Goal: Information Seeking & Learning: Learn about a topic

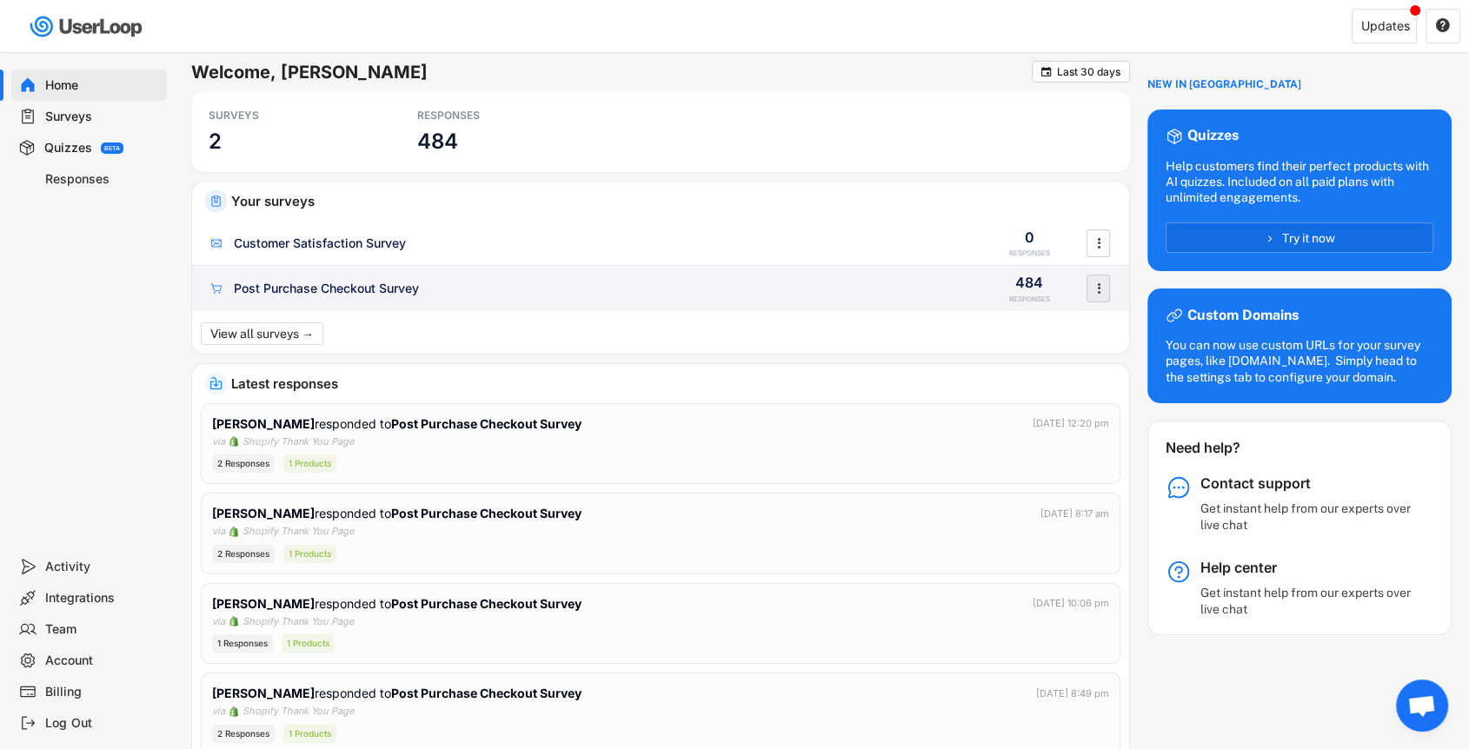
click at [1083, 286] on div "" at bounding box center [1098, 289] width 30 height 28
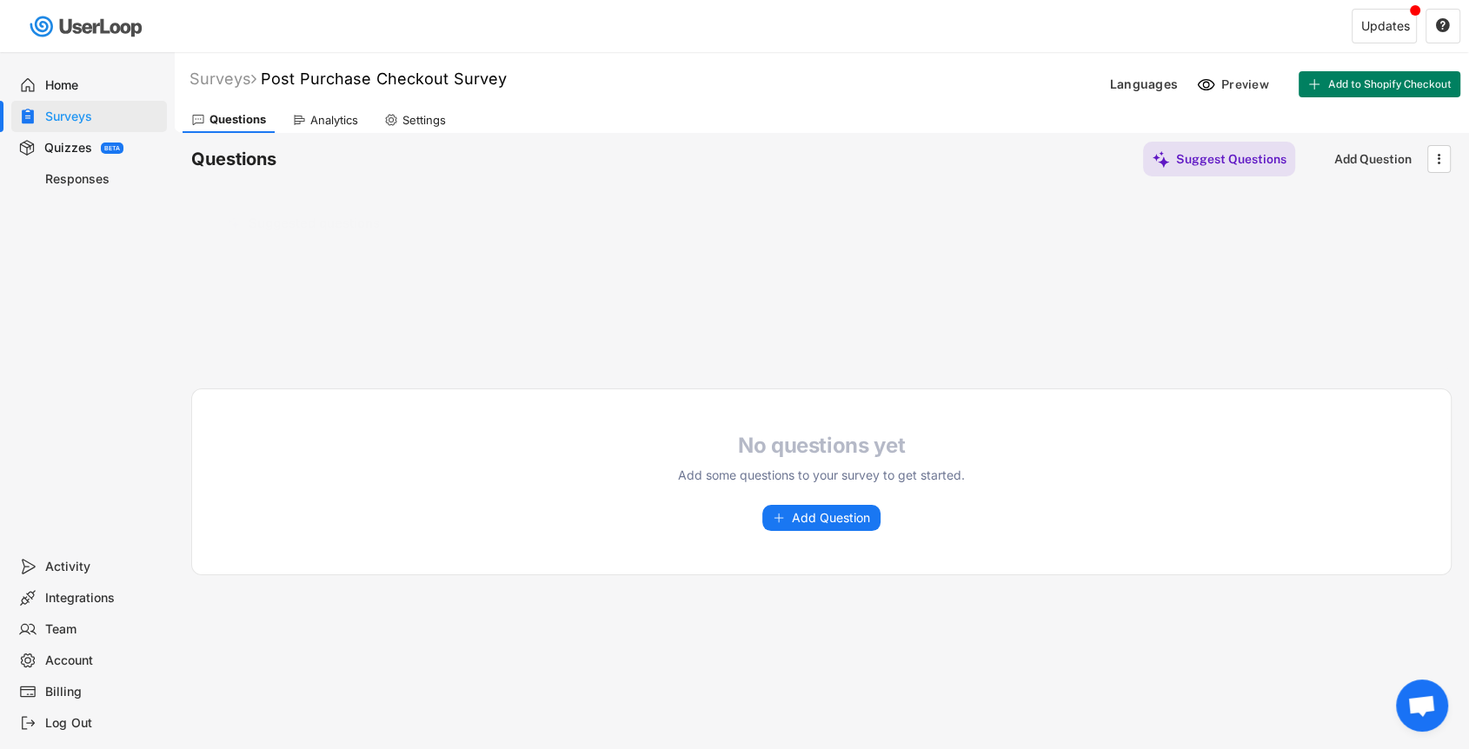
click at [1099, 283] on div at bounding box center [821, 300] width 1198 height 87
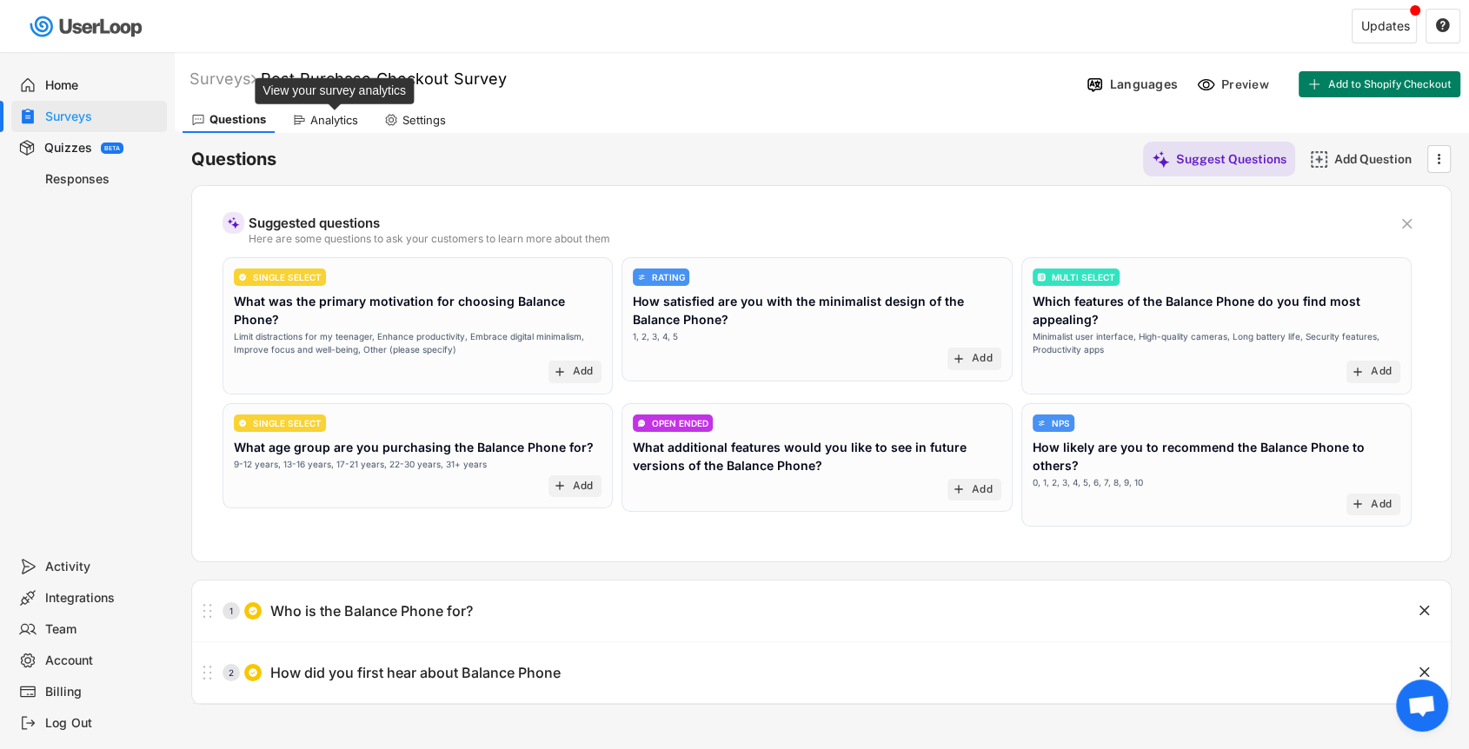
click at [329, 115] on div "Analytics" at bounding box center [334, 120] width 48 height 15
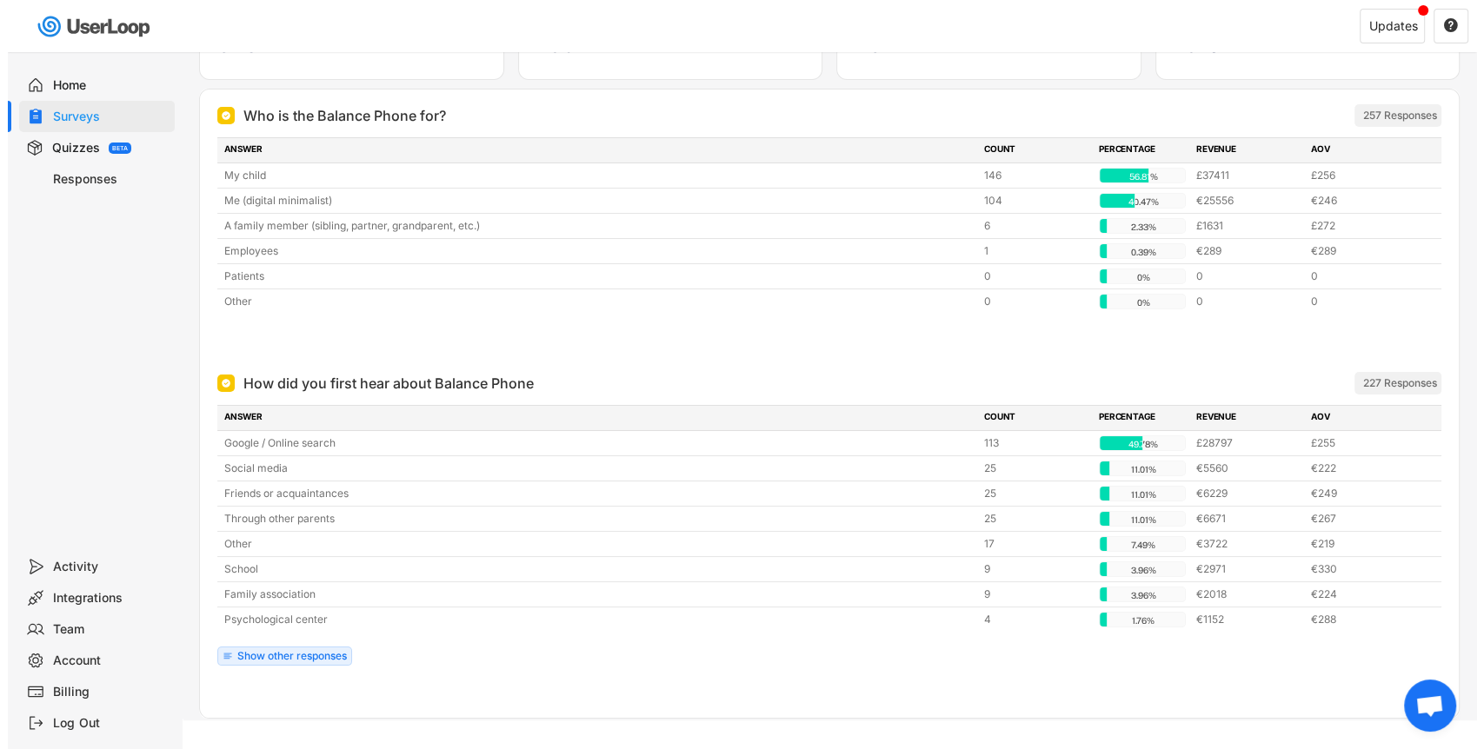
scroll to position [46, 0]
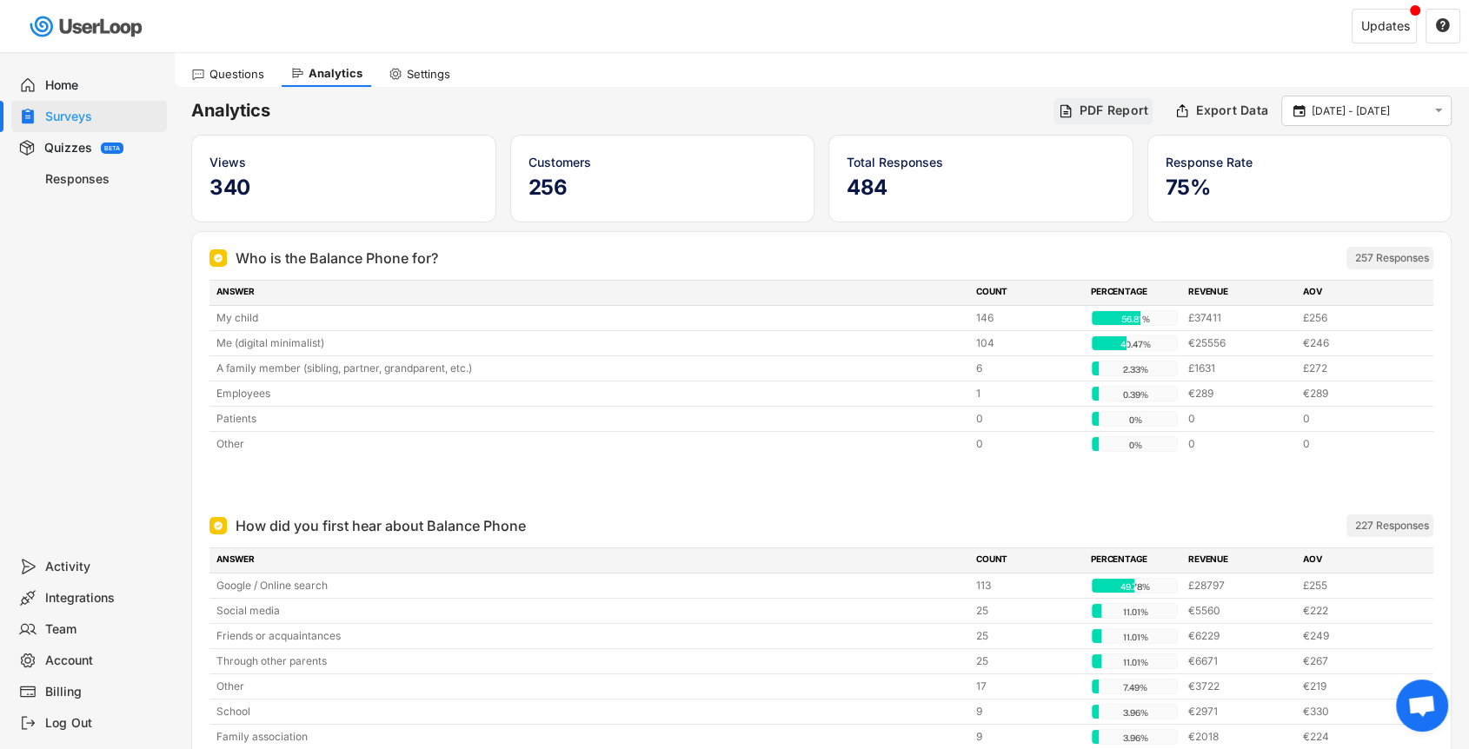
click at [1133, 106] on div "PDF Report" at bounding box center [1114, 111] width 70 height 16
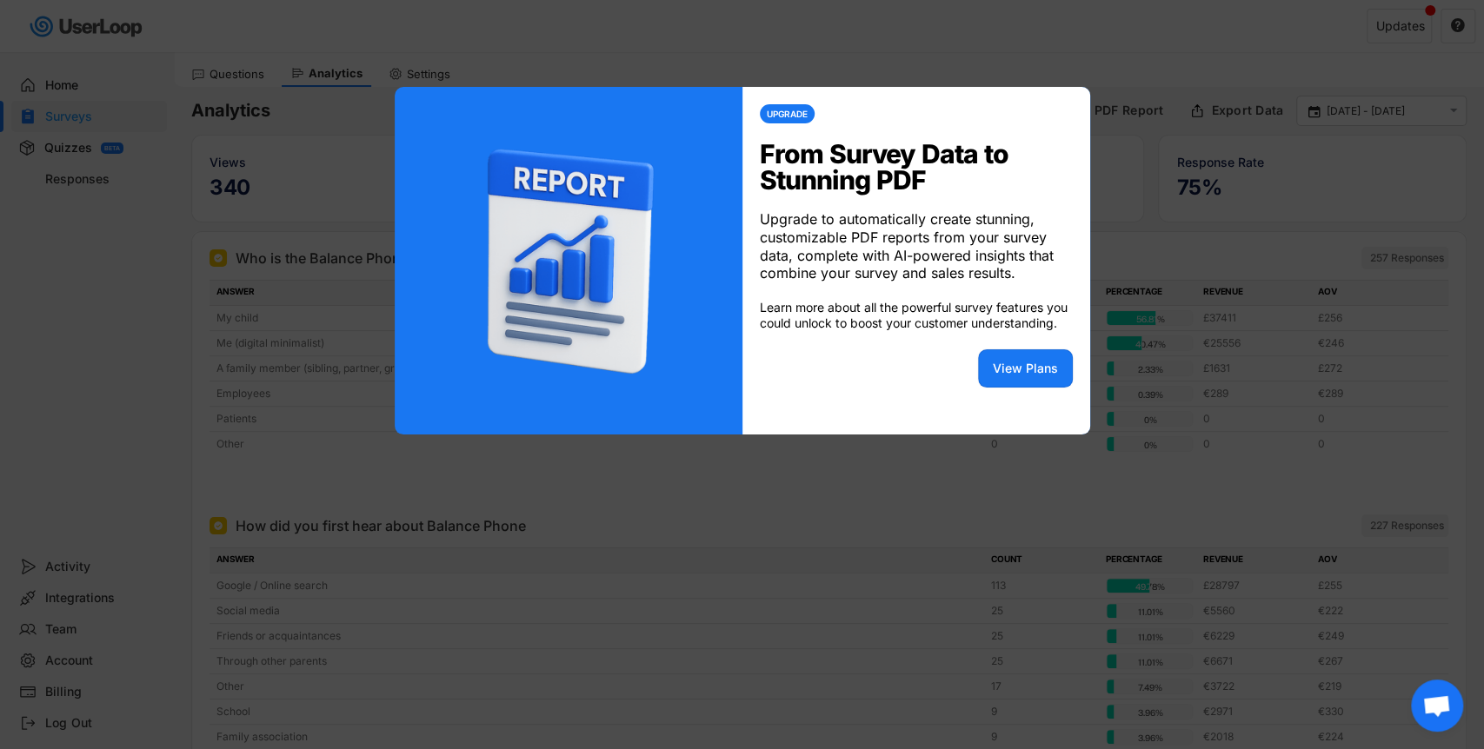
click at [1177, 131] on div at bounding box center [742, 374] width 1484 height 749
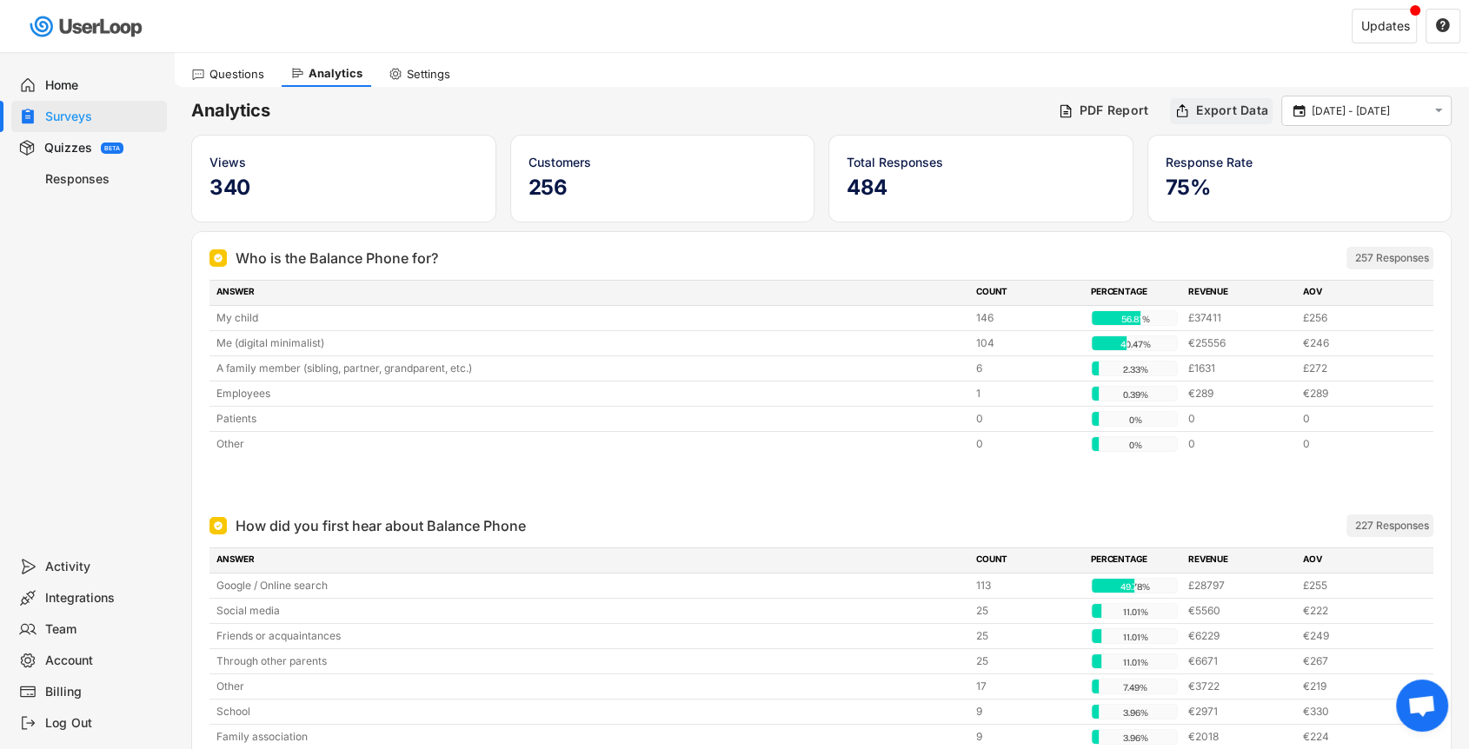
click at [1212, 114] on div "Export Data" at bounding box center [1232, 111] width 72 height 16
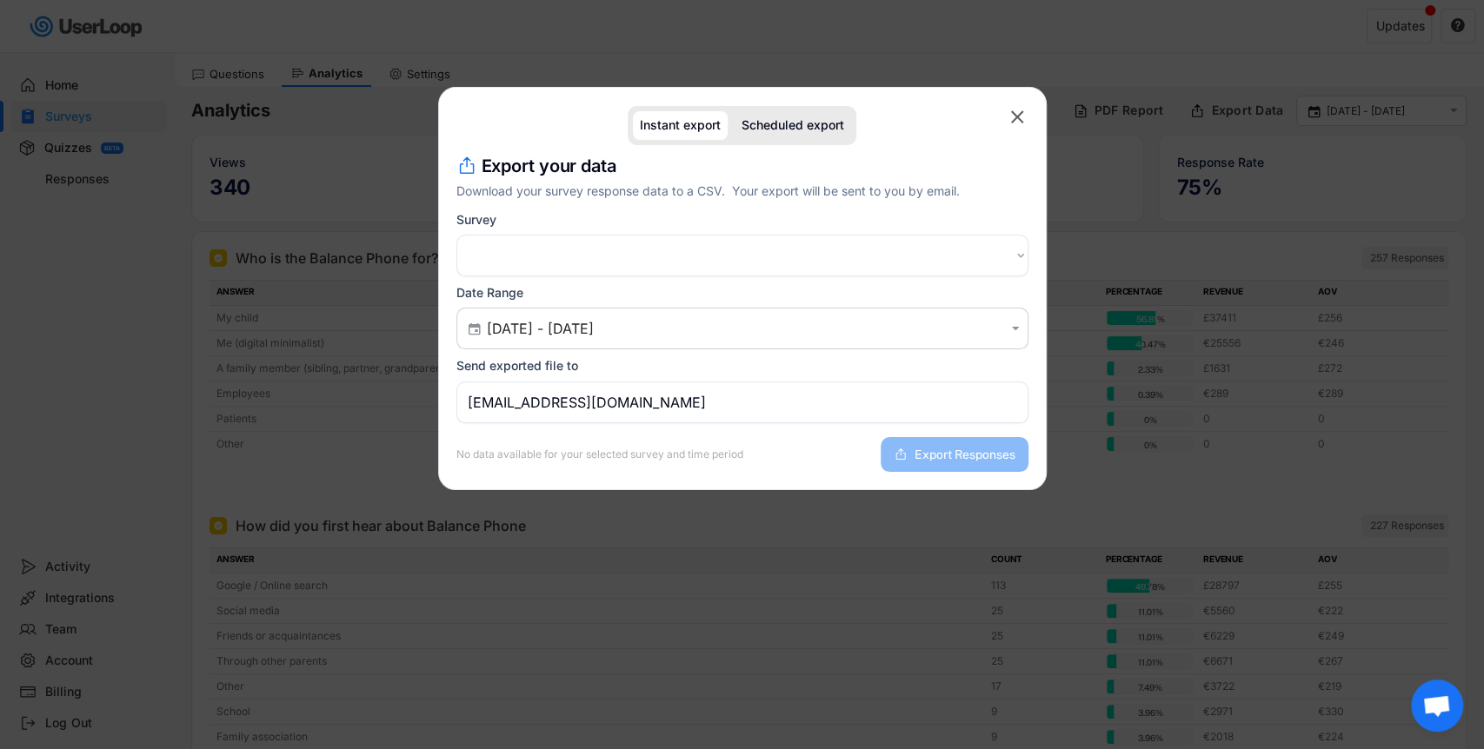
select select ""1348695171700984260__LOOKUP__1757407200798x387324852327621570""
click at [702, 398] on input "[EMAIL_ADDRESS][DOMAIN_NAME]" at bounding box center [742, 403] width 572 height 42
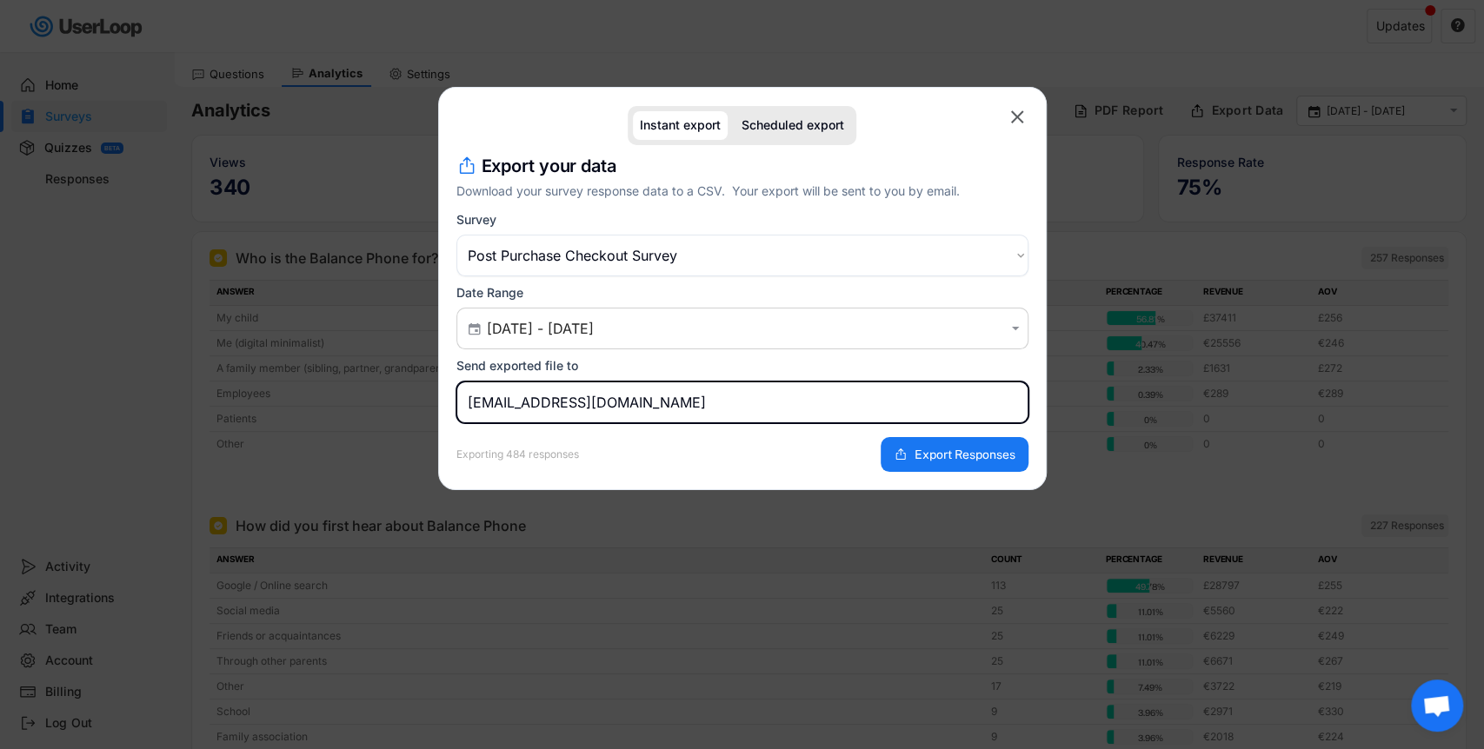
click at [800, 242] on select "Choose an option Customer Satisfaction Survey Post Purchase Checkout Survey" at bounding box center [742, 256] width 572 height 42
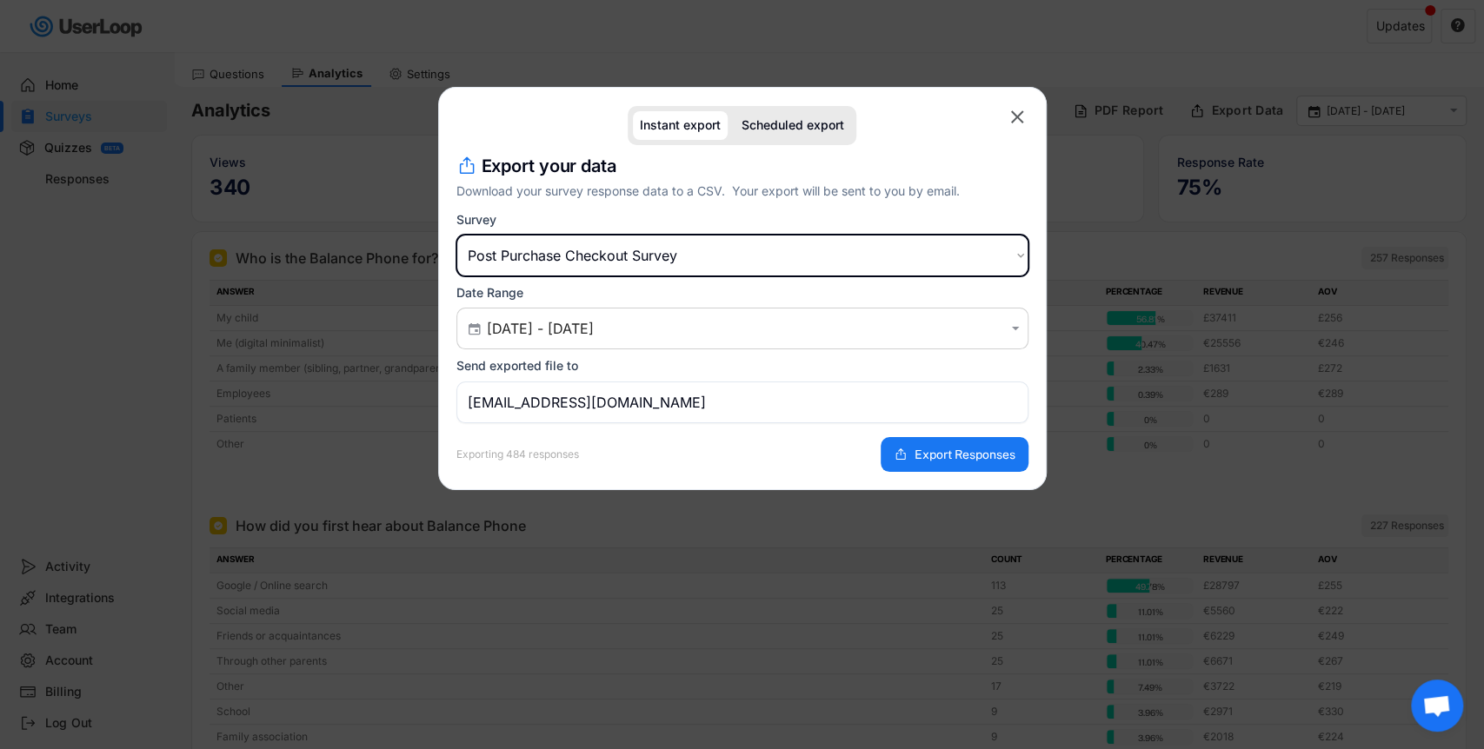
click at [699, 192] on div "Download your survey response data to a CSV. Your export will be sent to you by…" at bounding box center [742, 191] width 572 height 18
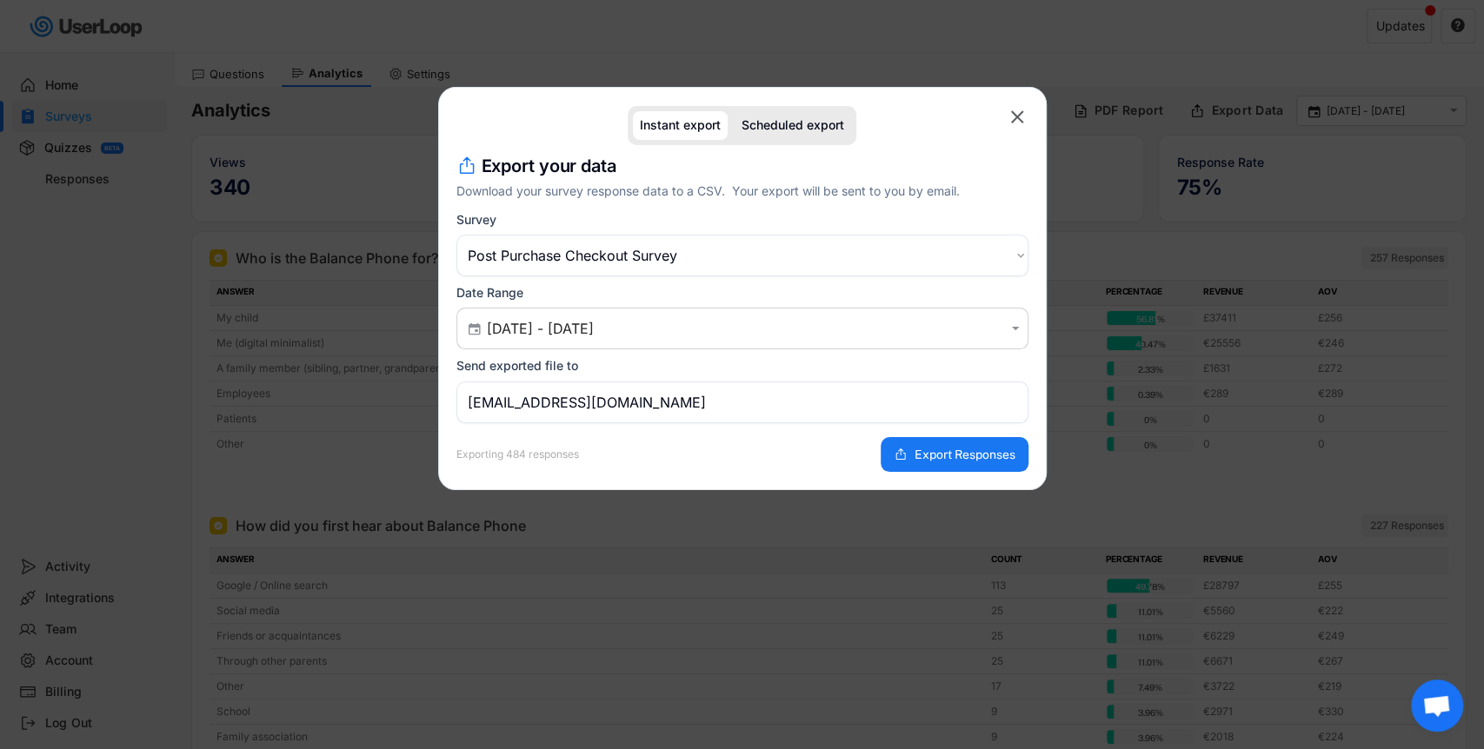
click at [700, 400] on input "[EMAIL_ADDRESS][DOMAIN_NAME]" at bounding box center [742, 403] width 572 height 42
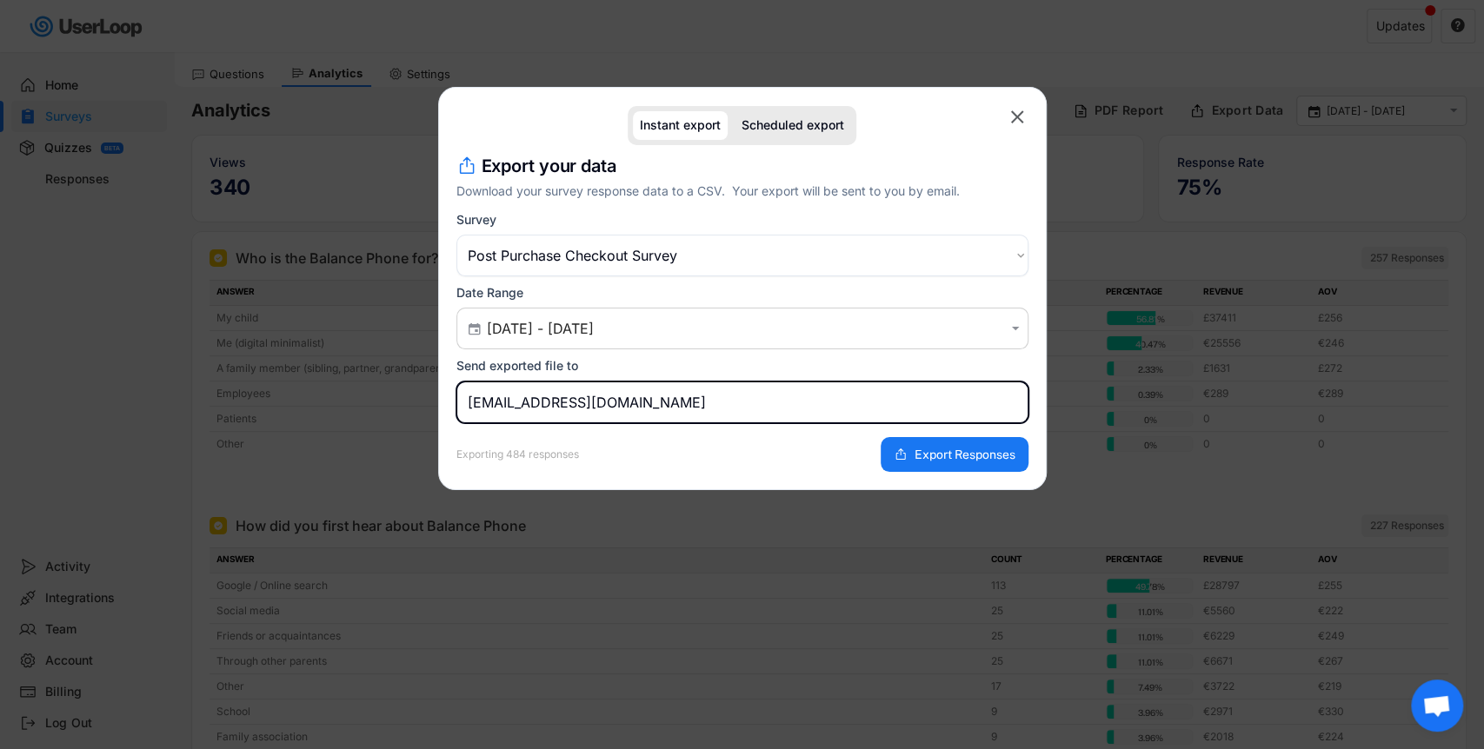
click at [700, 400] on input "[EMAIL_ADDRESS][DOMAIN_NAME]" at bounding box center [742, 403] width 572 height 42
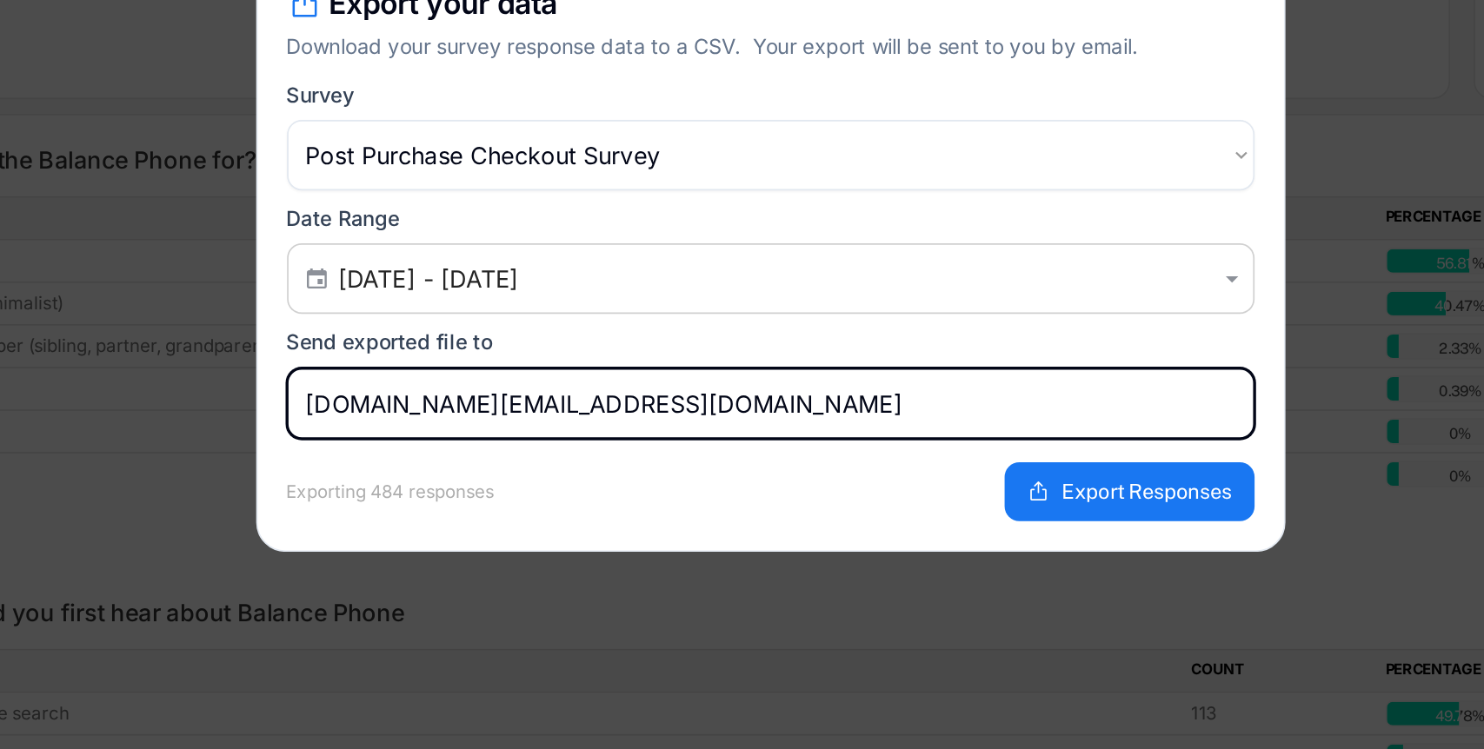
click at [468, 409] on input "[DOMAIN_NAME][EMAIL_ADDRESS][DOMAIN_NAME]" at bounding box center [742, 403] width 572 height 42
click at [490, 405] on input "[DOMAIN_NAME][EMAIL_ADDRESS][DOMAIN_NAME]" at bounding box center [742, 403] width 572 height 42
click at [505, 405] on input "[DOMAIN_NAME][EMAIL_ADDRESS][DOMAIN_NAME]" at bounding box center [742, 403] width 572 height 42
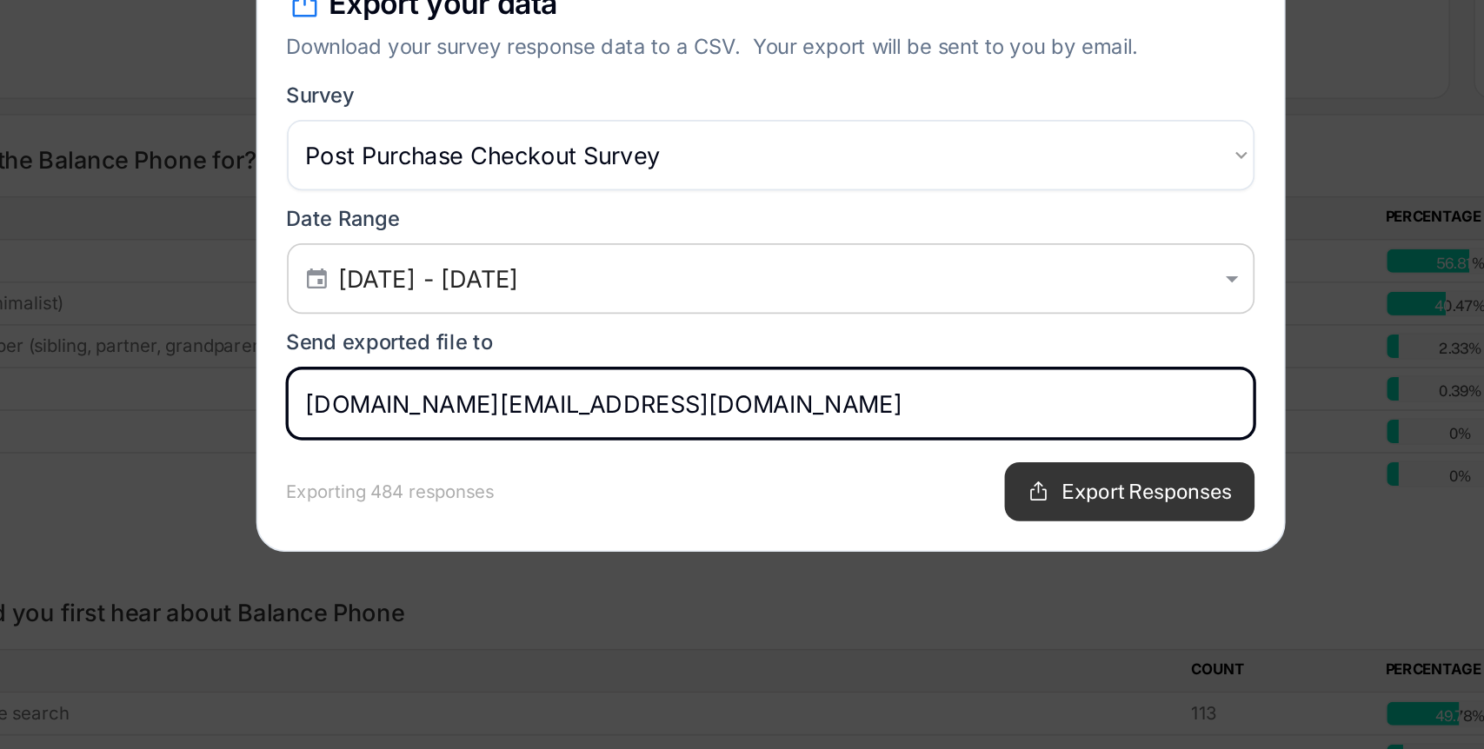
type input "[DOMAIN_NAME][EMAIL_ADDRESS][DOMAIN_NAME]"
click at [921, 455] on span "Export Responses" at bounding box center [964, 454] width 101 height 12
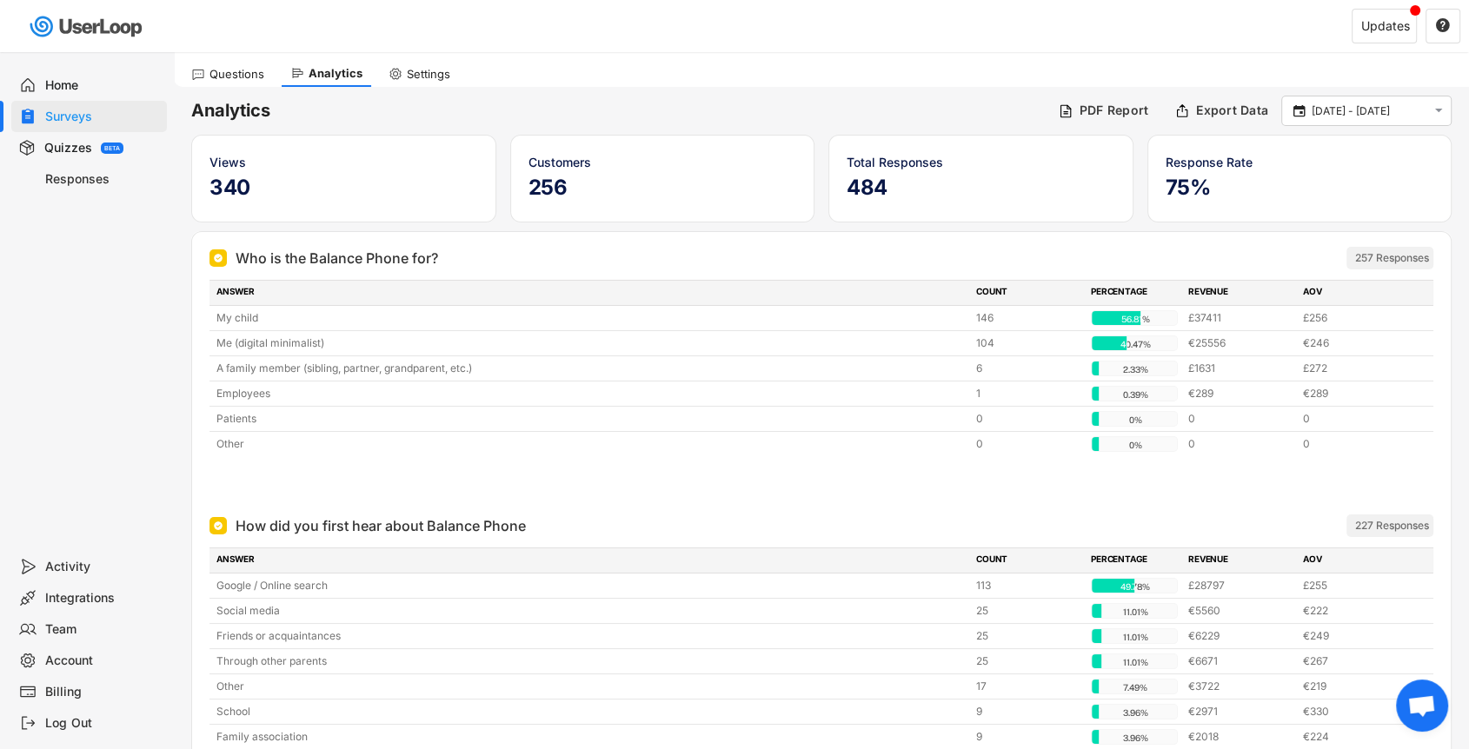
click at [853, 76] on div "Questions Analytics Settings" at bounding box center [821, 71] width 1295 height 30
click at [1435, 27] on icon "" at bounding box center [1443, 26] width 16 height 16
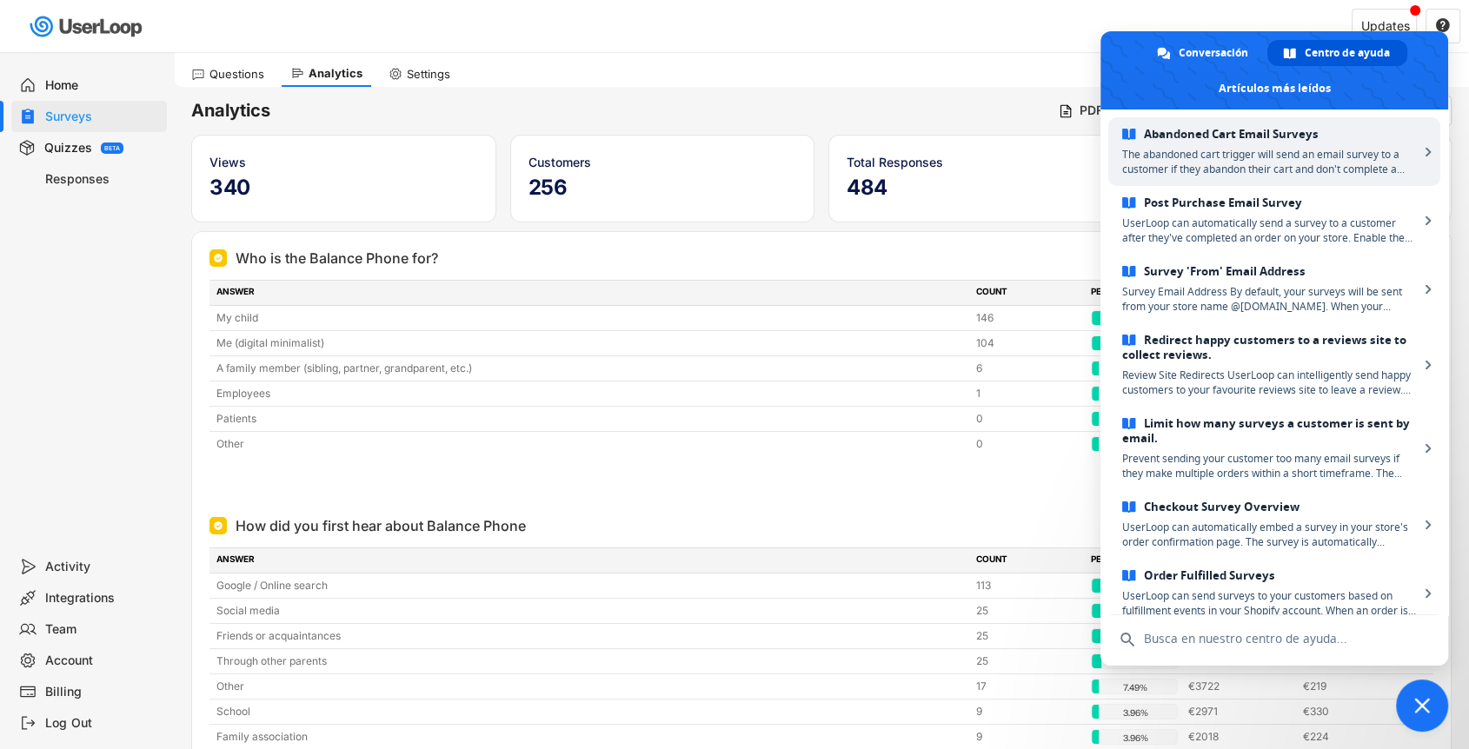
click at [849, 59] on div "Questions Analytics Settings" at bounding box center [821, 71] width 1295 height 30
click at [1398, 155] on span "The abandoned cart trigger will send an email survey to a customer if they aban…" at bounding box center [1270, 162] width 296 height 30
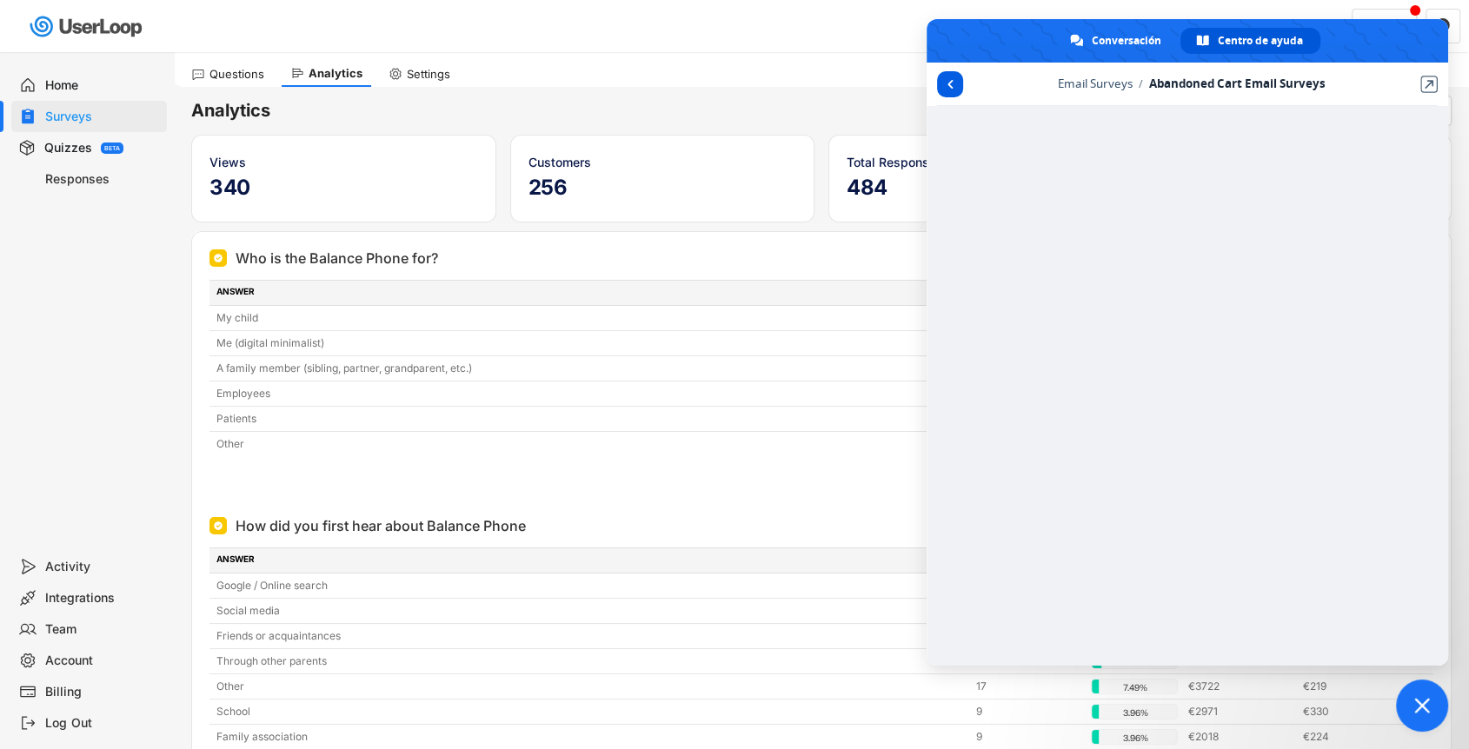
click at [941, 85] on span "Volver a los artículos" at bounding box center [950, 84] width 26 height 26
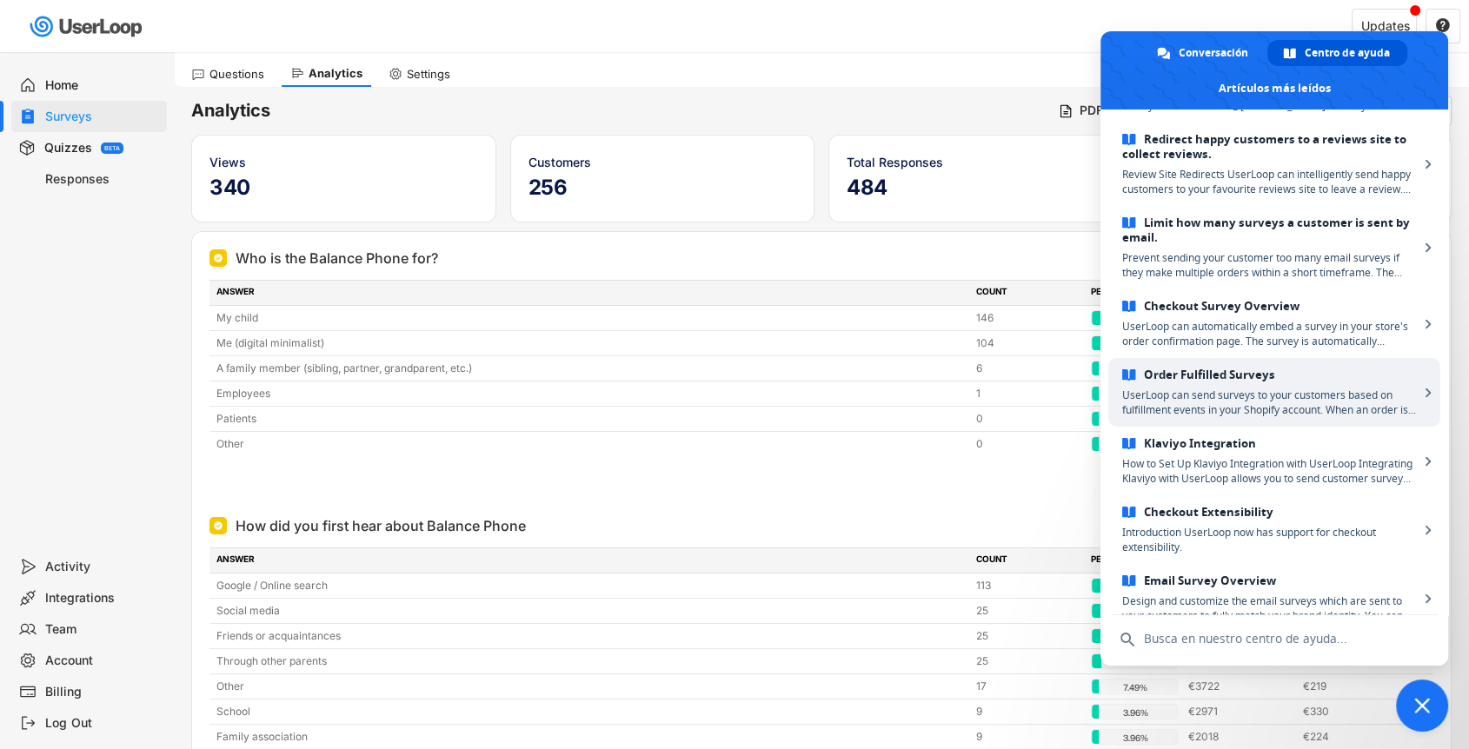
scroll to position [225, 0]
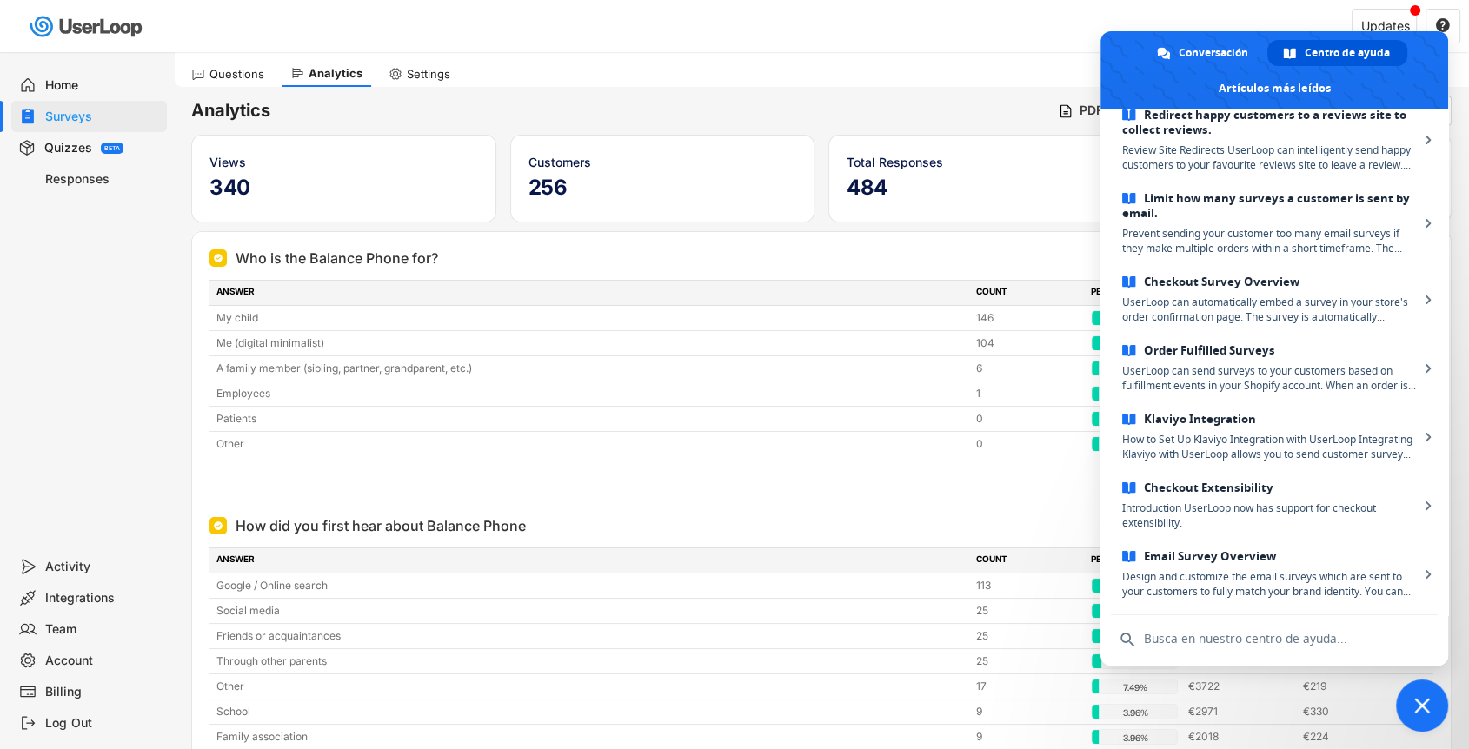
click at [943, 85] on div "Questions Analytics Settings" at bounding box center [821, 71] width 1295 height 30
click at [1425, 695] on span "Cerrar el chat" at bounding box center [1422, 706] width 52 height 52
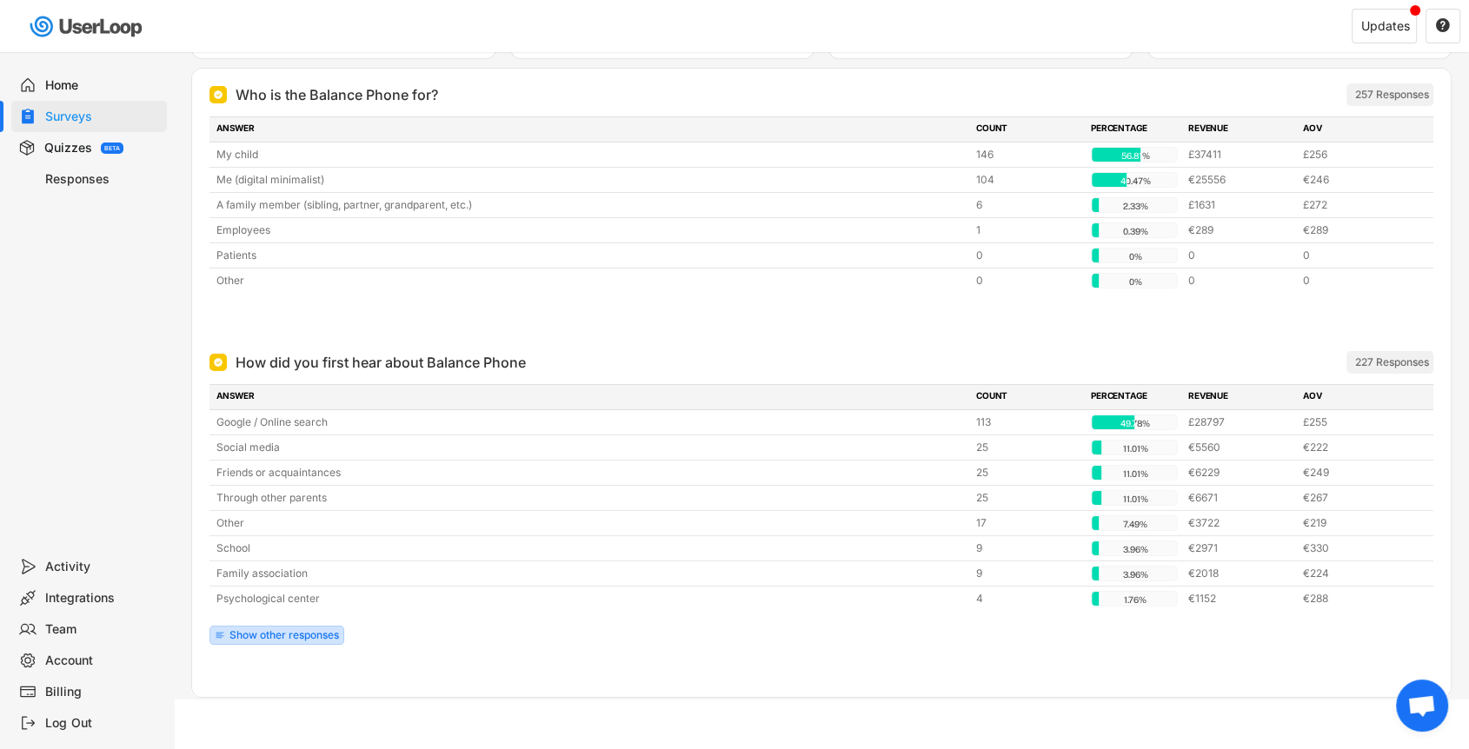
scroll to position [0, 0]
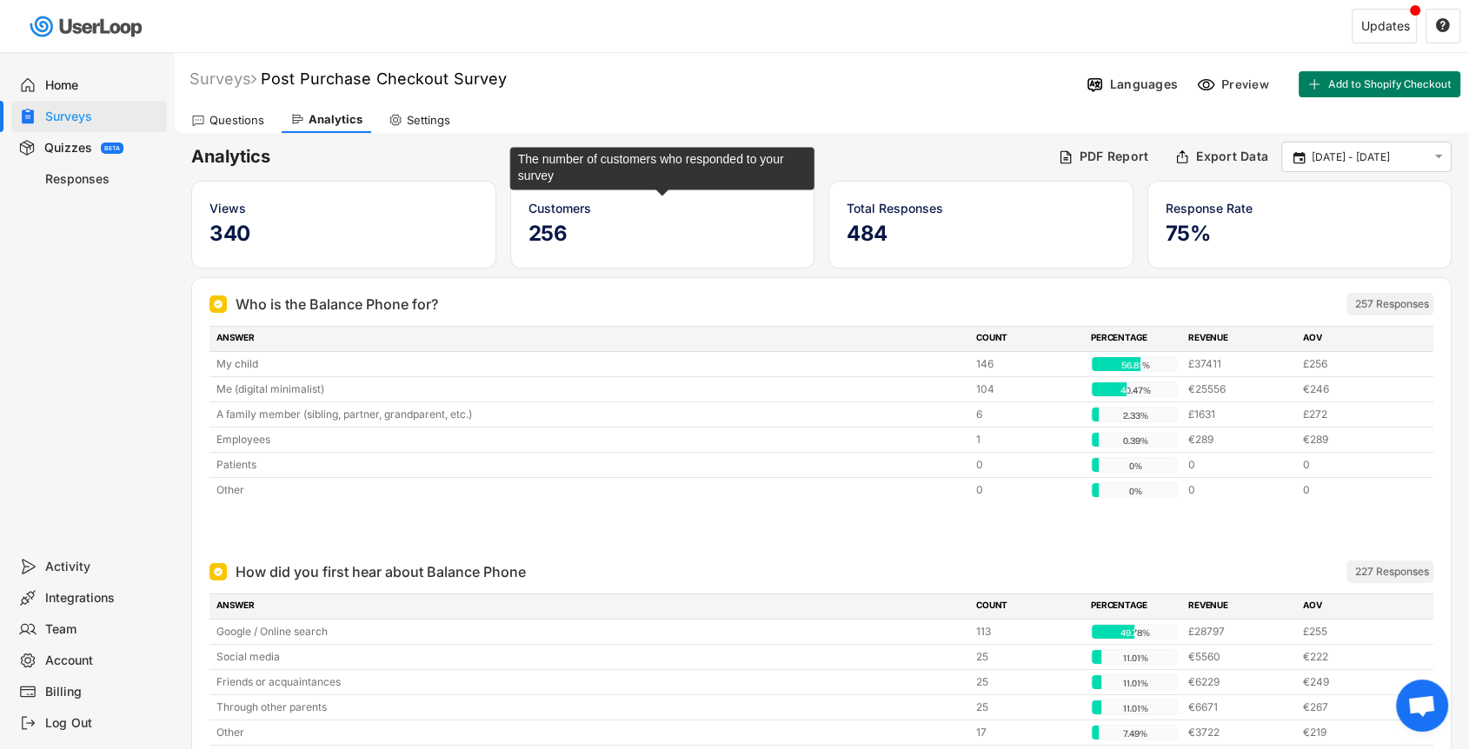
click at [541, 210] on div "Customers" at bounding box center [662, 208] width 269 height 18
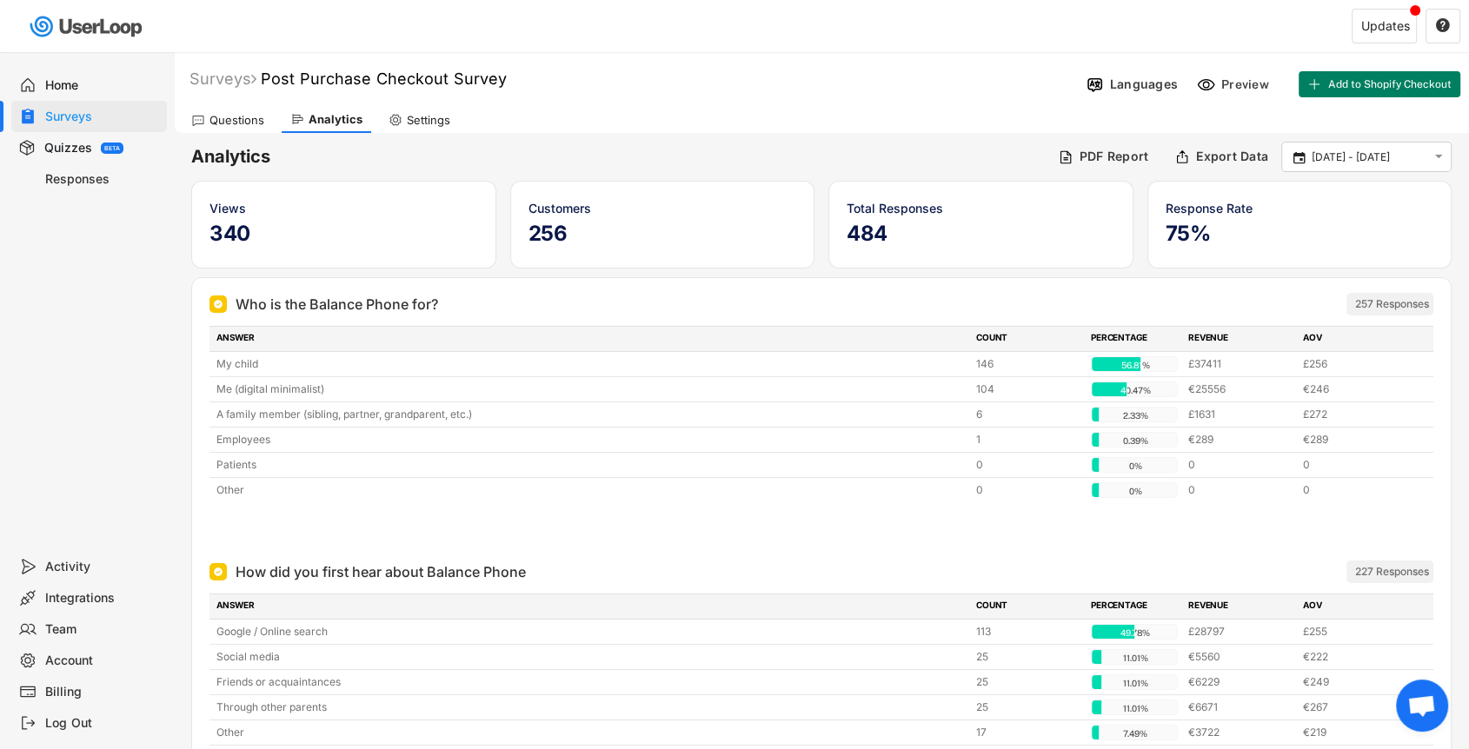
click at [576, 231] on h5 "256" at bounding box center [662, 234] width 269 height 26
click at [428, 131] on div "Settings" at bounding box center [419, 120] width 79 height 26
select select ""weekly""
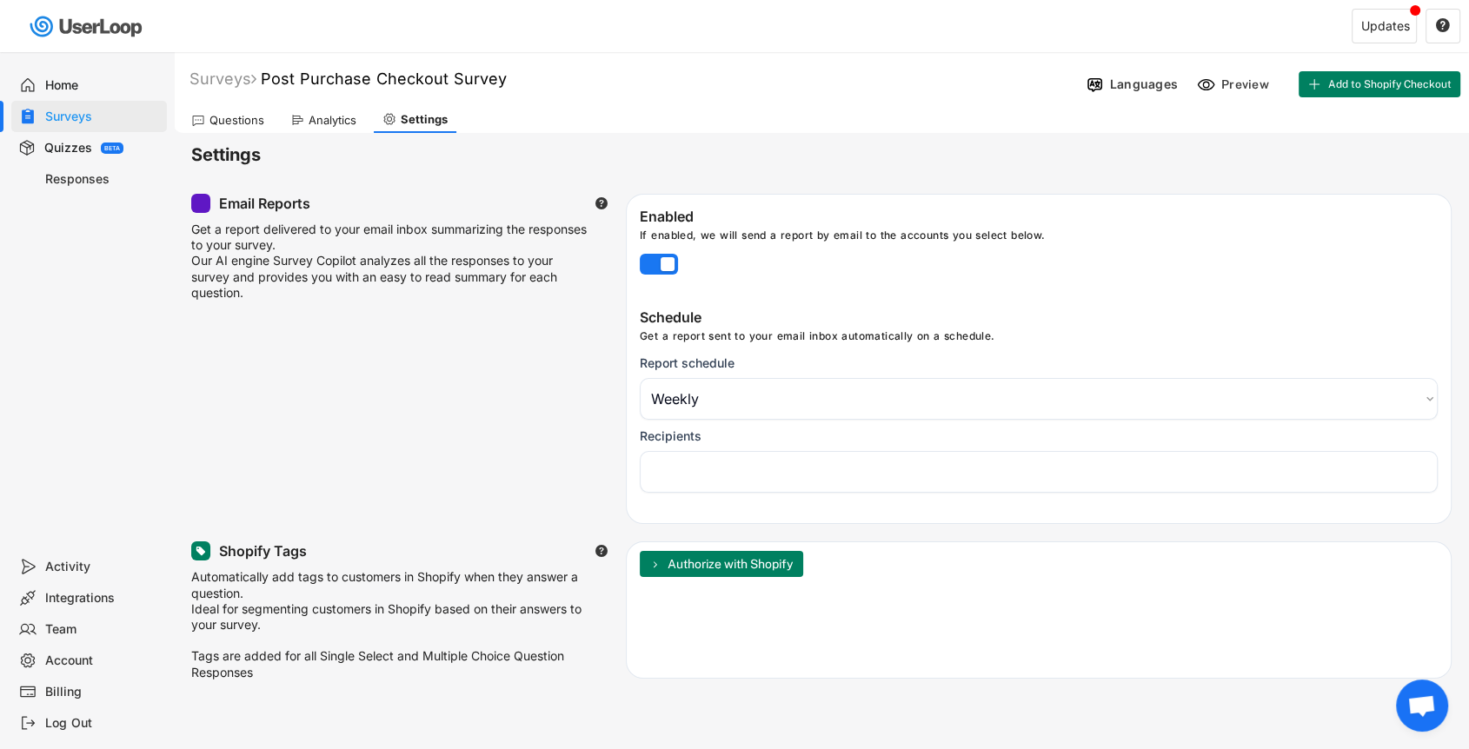
select select "1348695171700984260__LOOKUP__1757407062409x300308951475441540"
click at [218, 127] on div "Questions" at bounding box center [236, 120] width 55 height 15
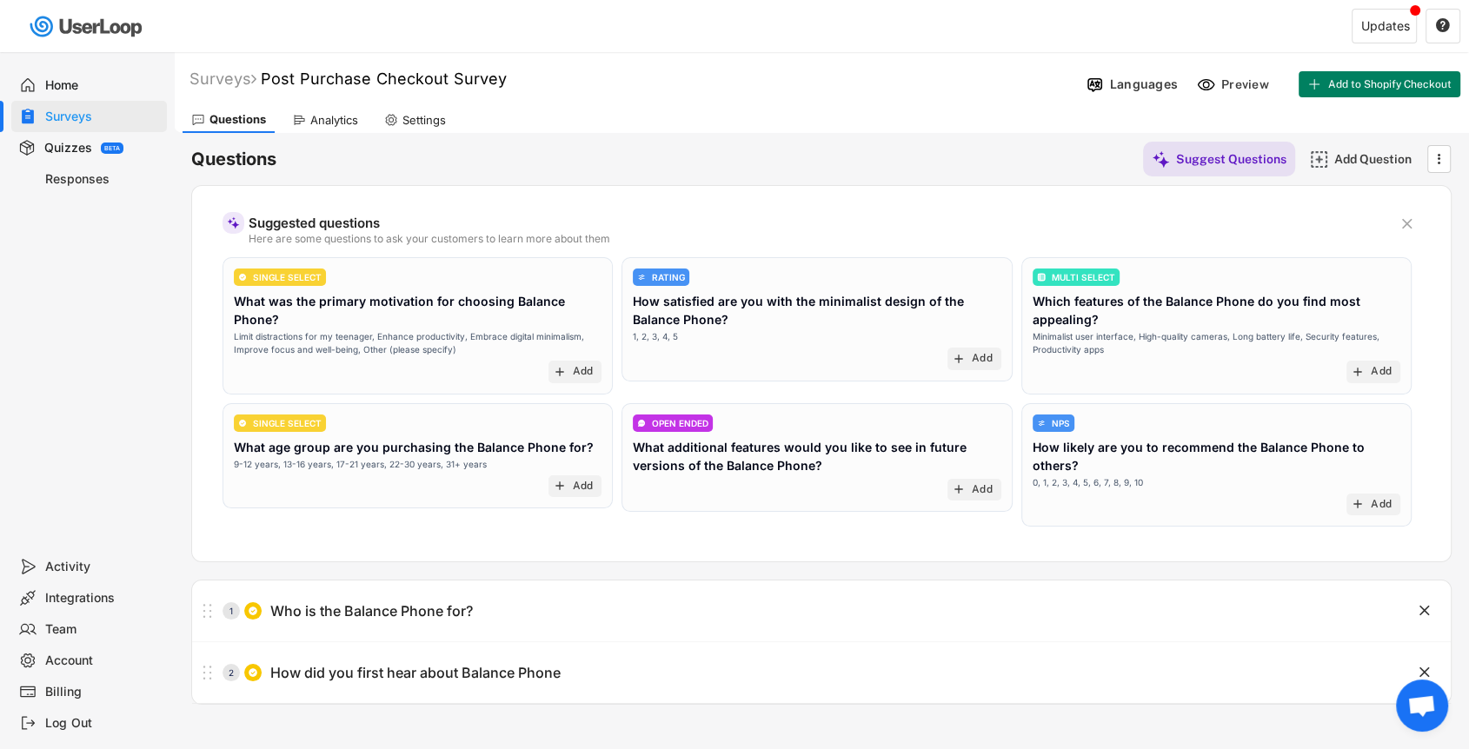
click at [63, 148] on div "Quizzes" at bounding box center [68, 148] width 48 height 17
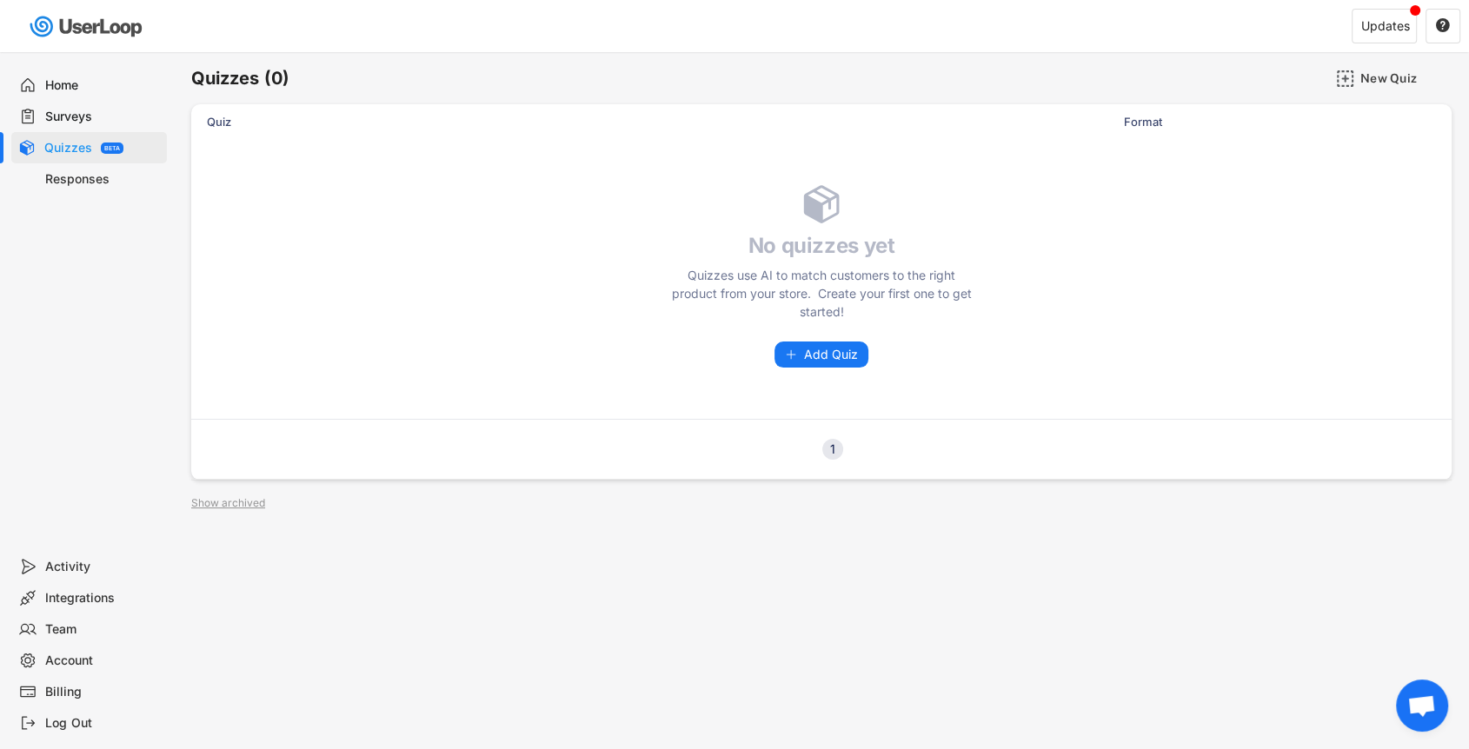
click at [103, 77] on div "Home" at bounding box center [102, 85] width 115 height 17
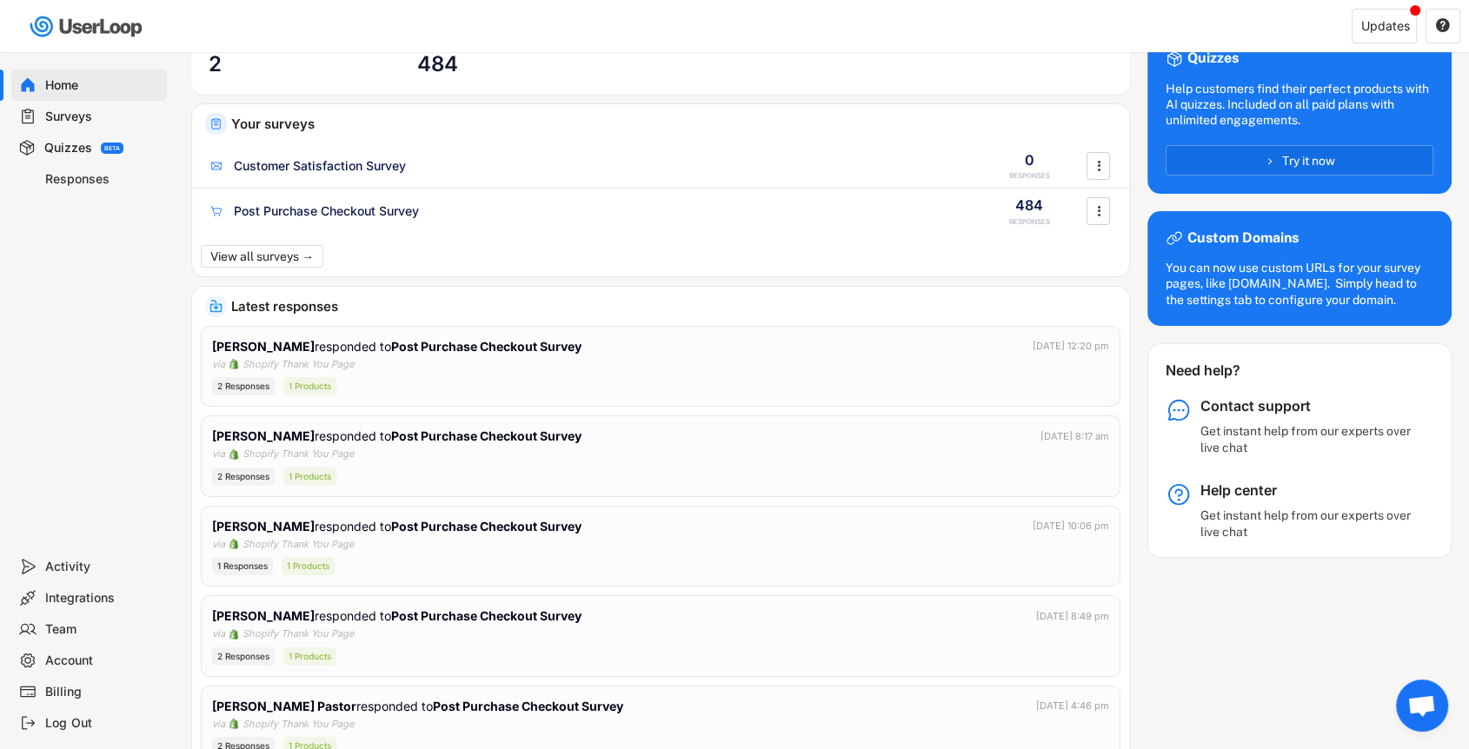
scroll to position [80, 0]
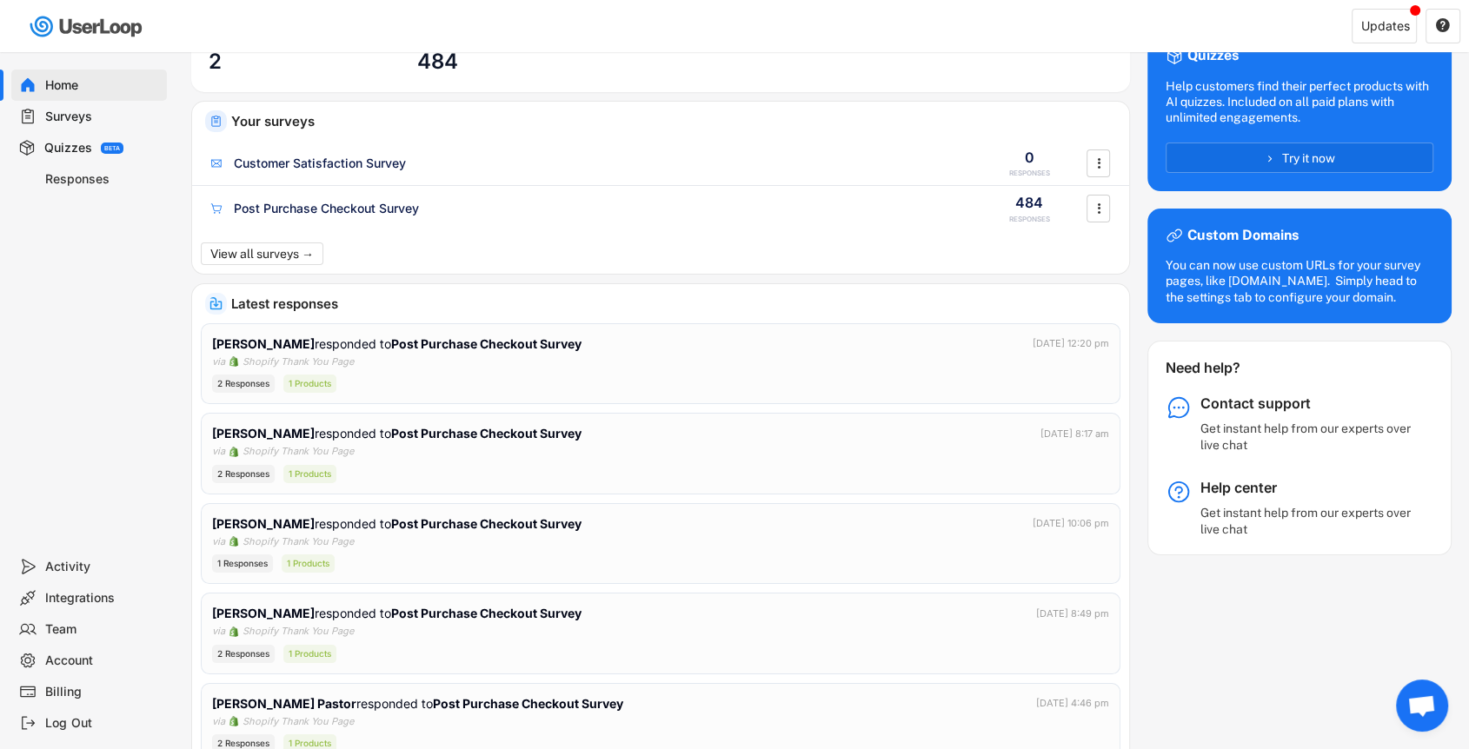
click at [214, 303] on img at bounding box center [215, 303] width 13 height 13
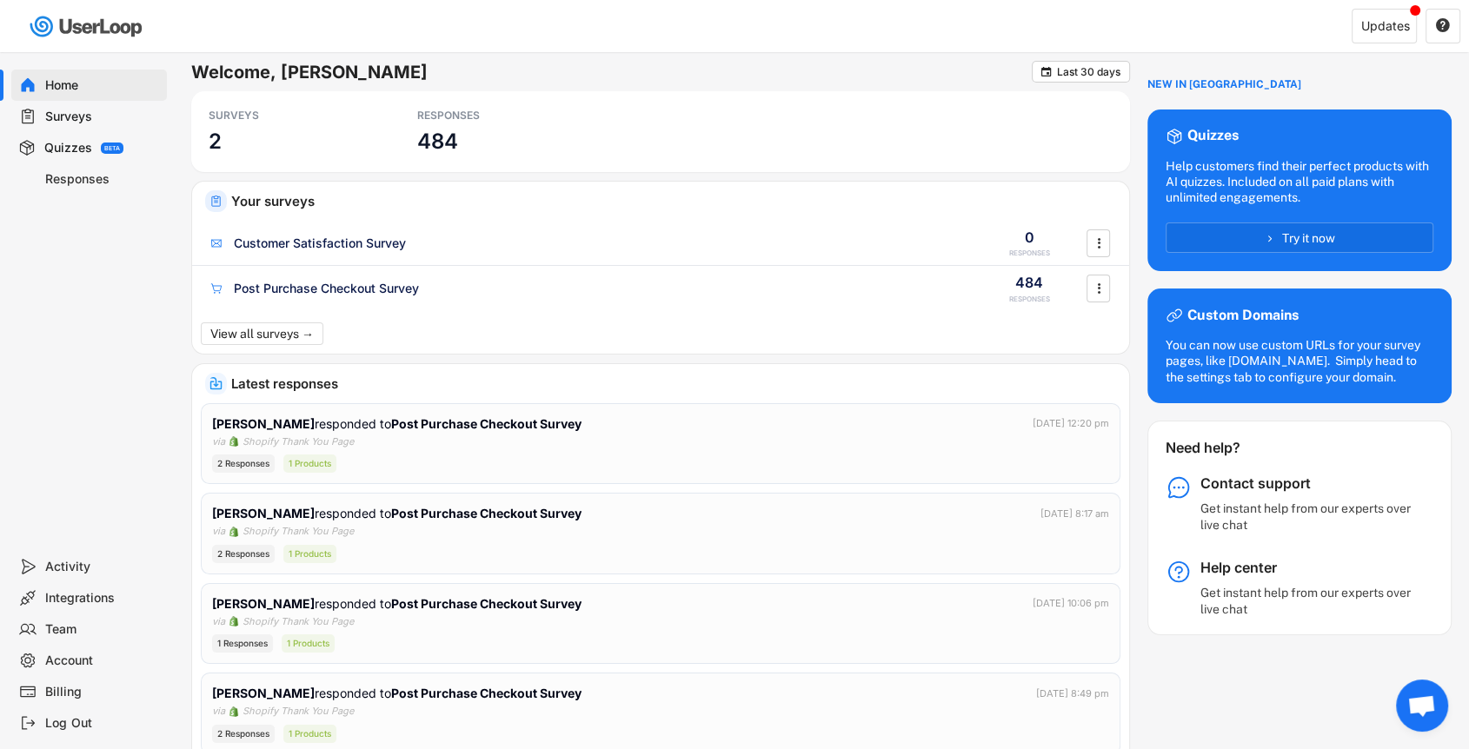
scroll to position [0, 0]
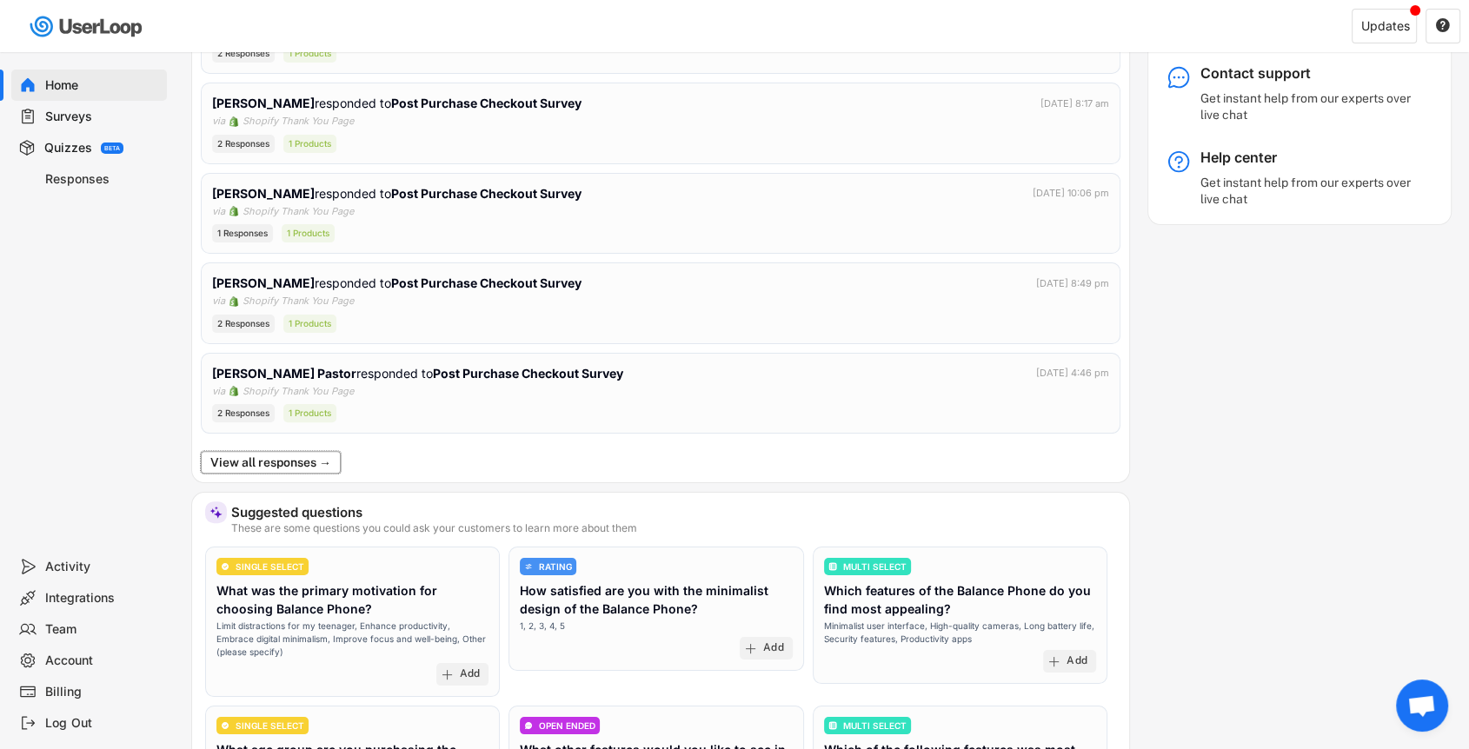
click at [337, 461] on button "View all responses →" at bounding box center [271, 462] width 140 height 23
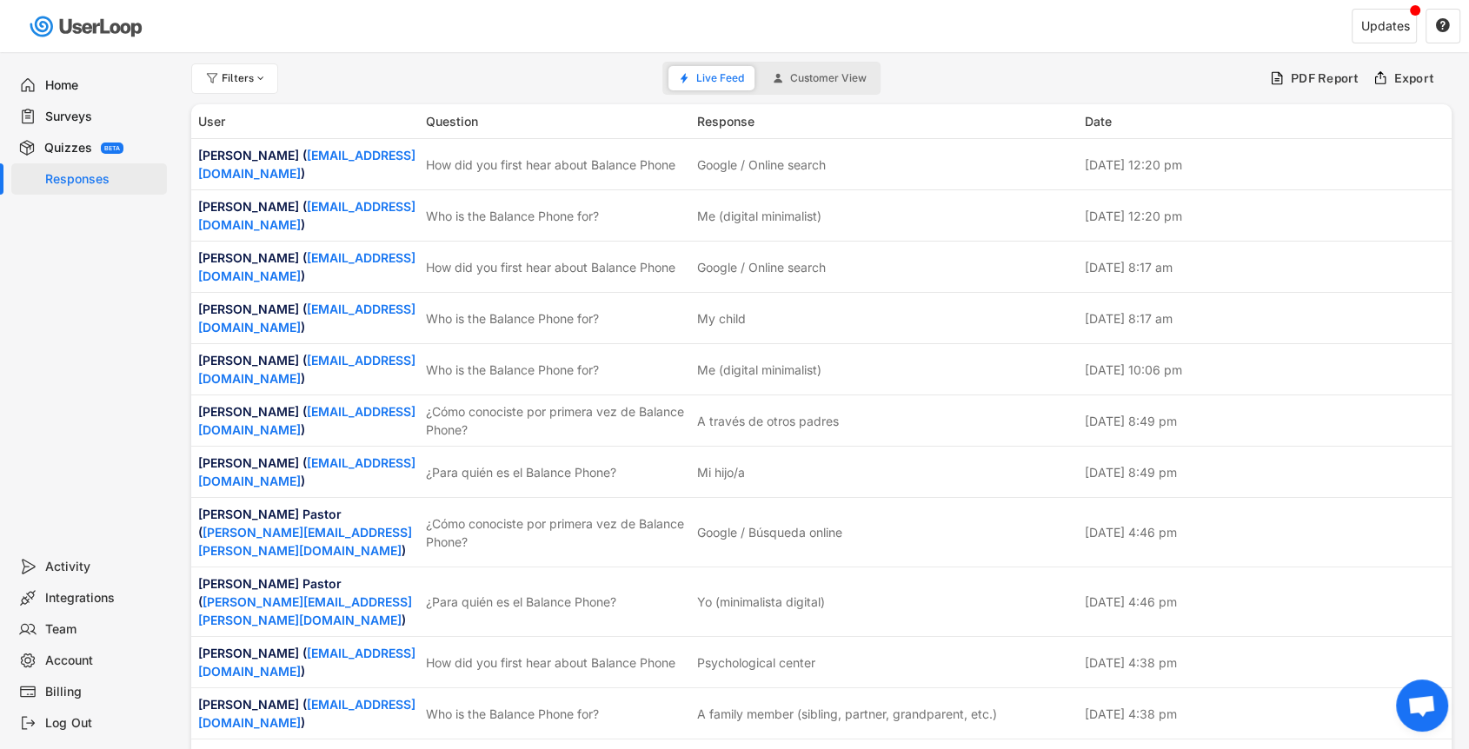
click at [255, 82] on div at bounding box center [260, 78] width 13 height 10
select select
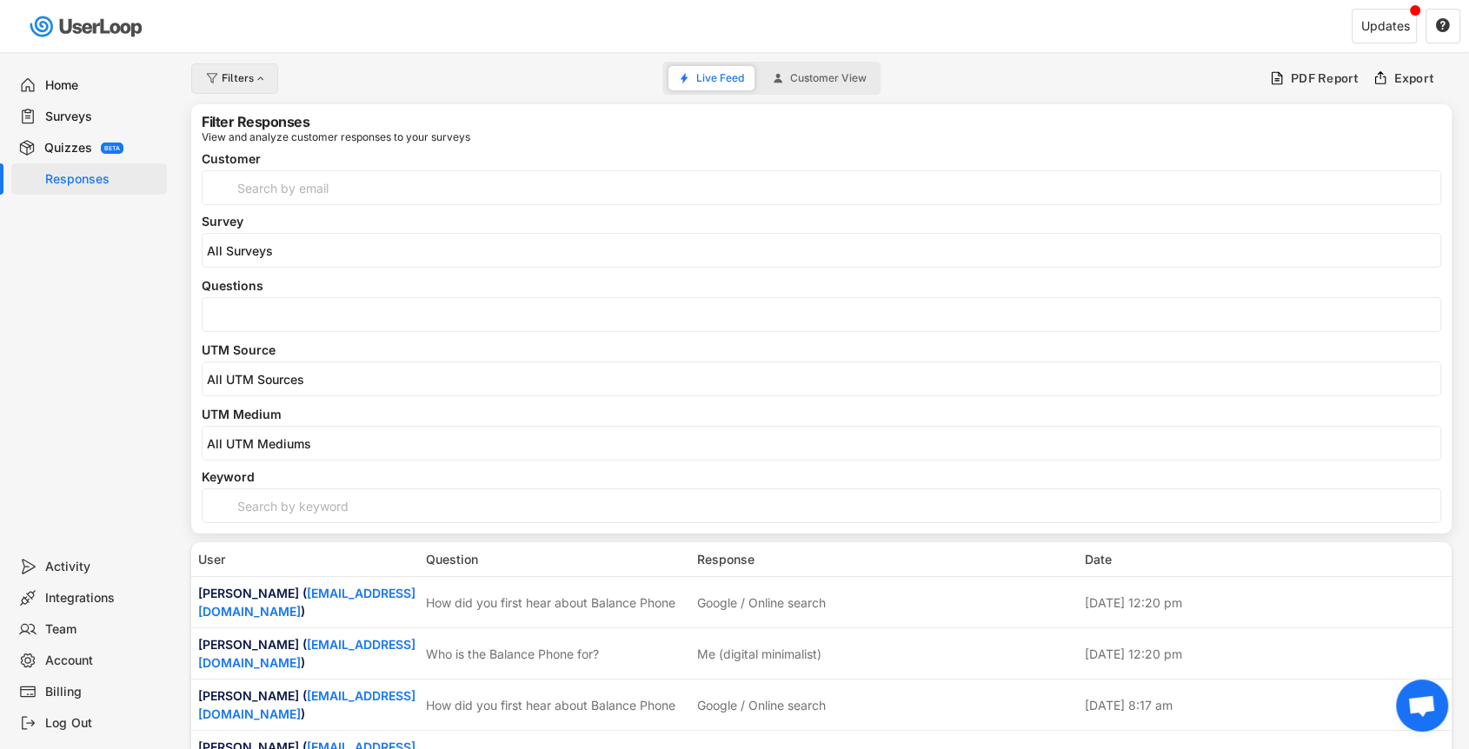
select select
click at [325, 183] on input "input" at bounding box center [821, 187] width 1239 height 35
click at [261, 87] on div "Filters" at bounding box center [234, 78] width 87 height 30
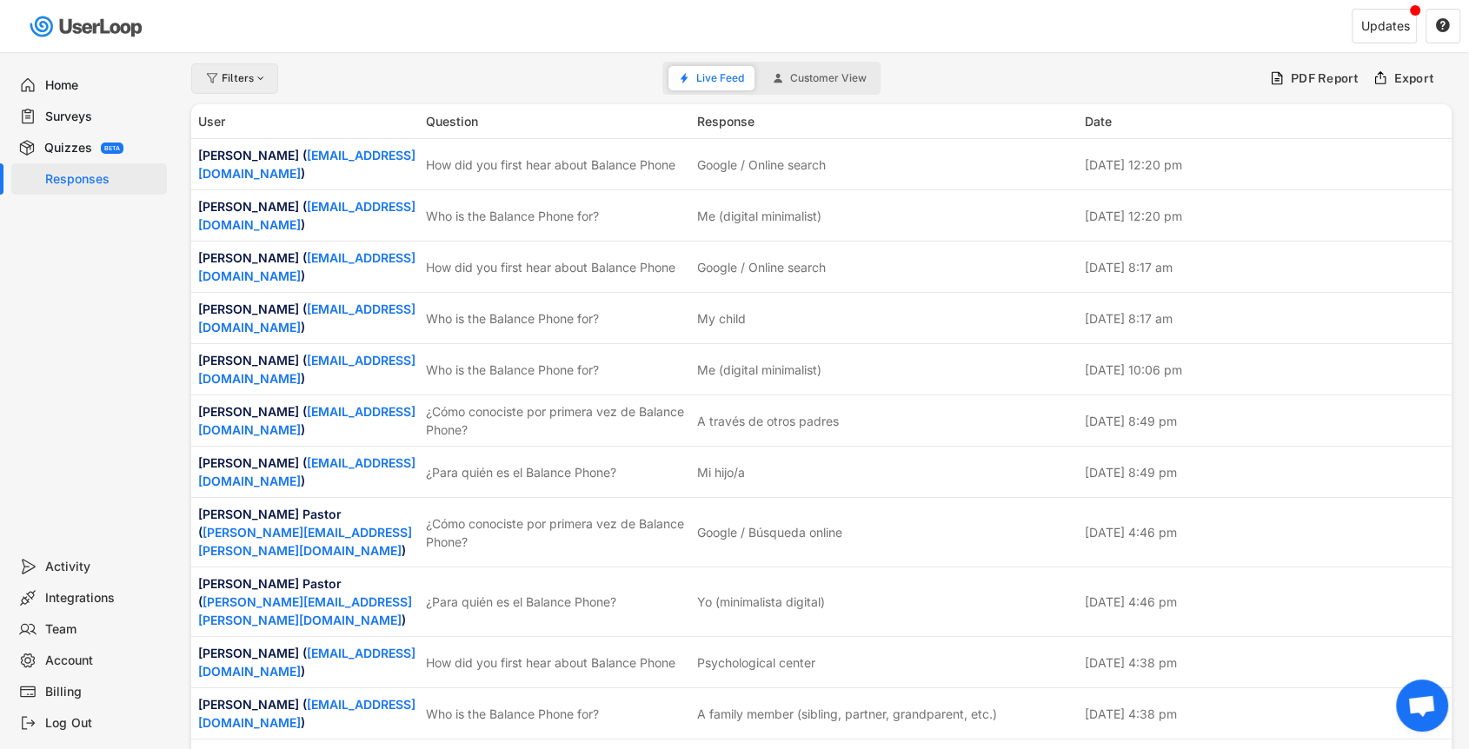
click at [261, 88] on div "Filters" at bounding box center [234, 78] width 87 height 30
select select
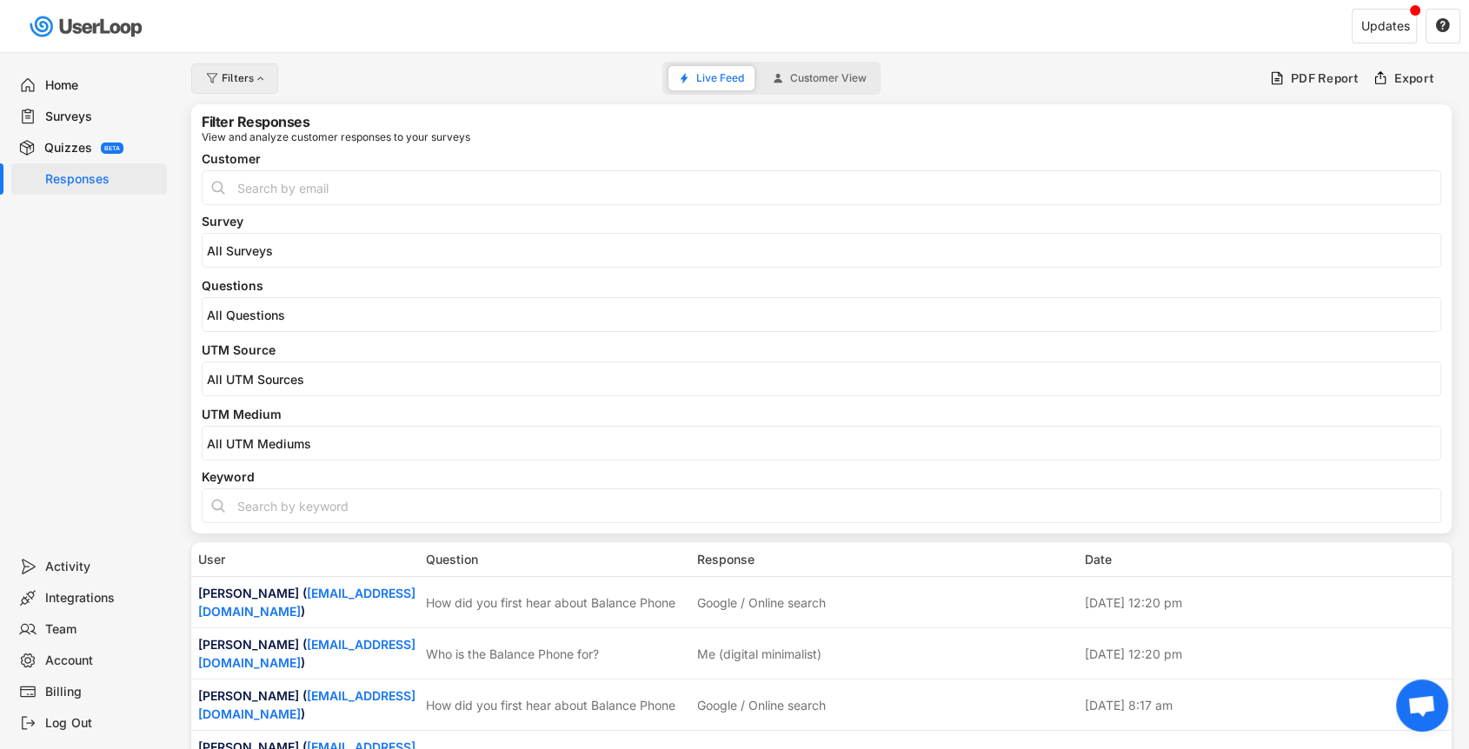
click at [261, 88] on div "Filters" at bounding box center [234, 78] width 87 height 30
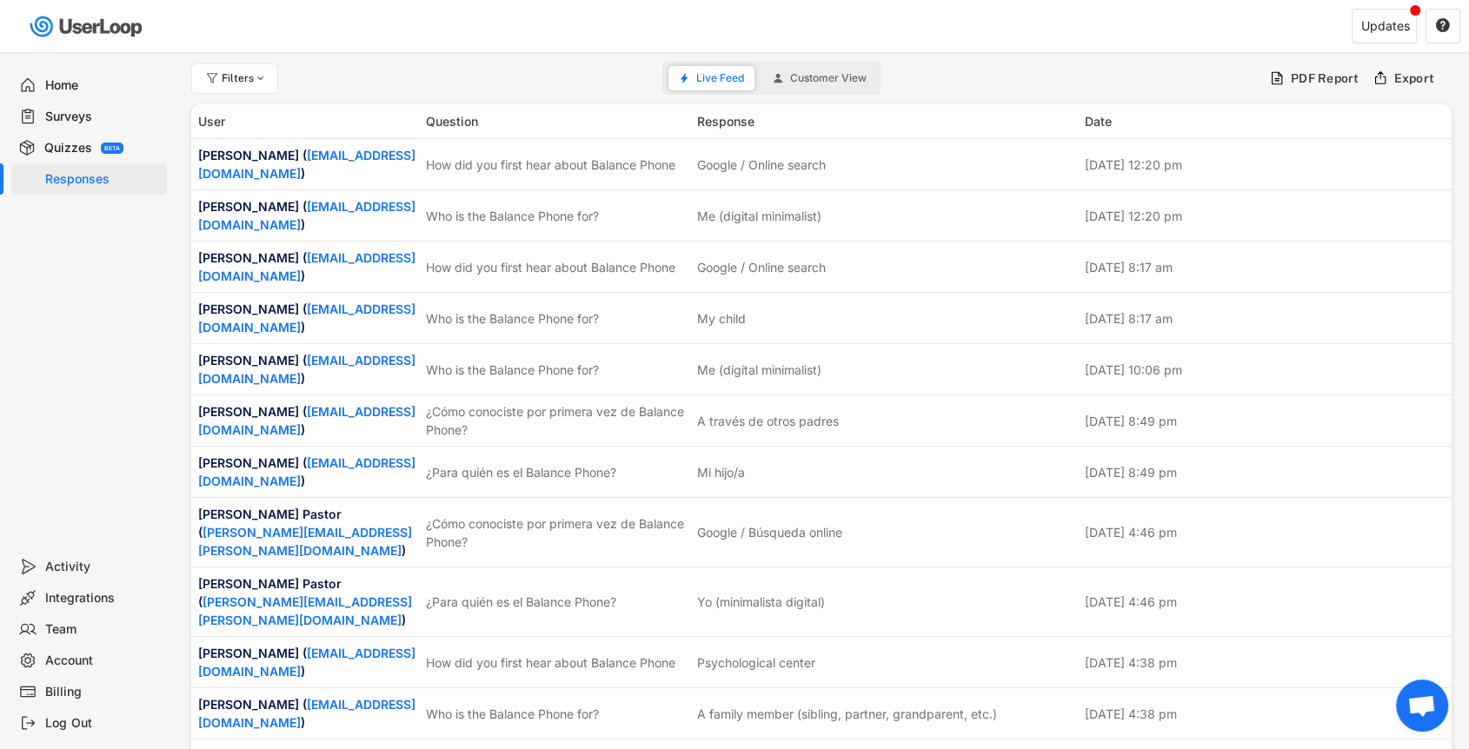
click at [860, 63] on div "Live Feed Customer View" at bounding box center [771, 78] width 218 height 33
click at [854, 73] on span "Customer View" at bounding box center [828, 78] width 76 height 10
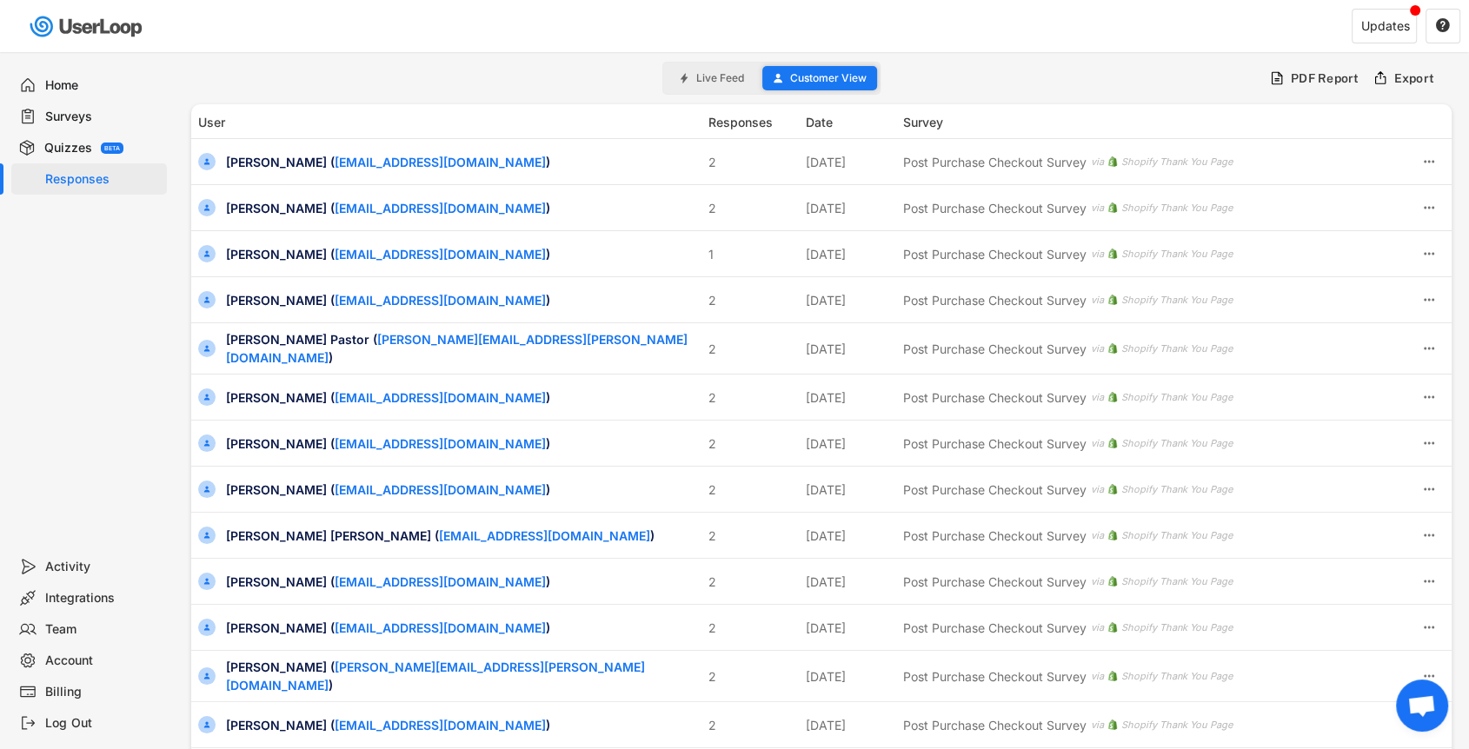
click at [796, 73] on span "Customer View" at bounding box center [828, 78] width 76 height 10
click at [720, 75] on span "Live Feed" at bounding box center [720, 78] width 48 height 10
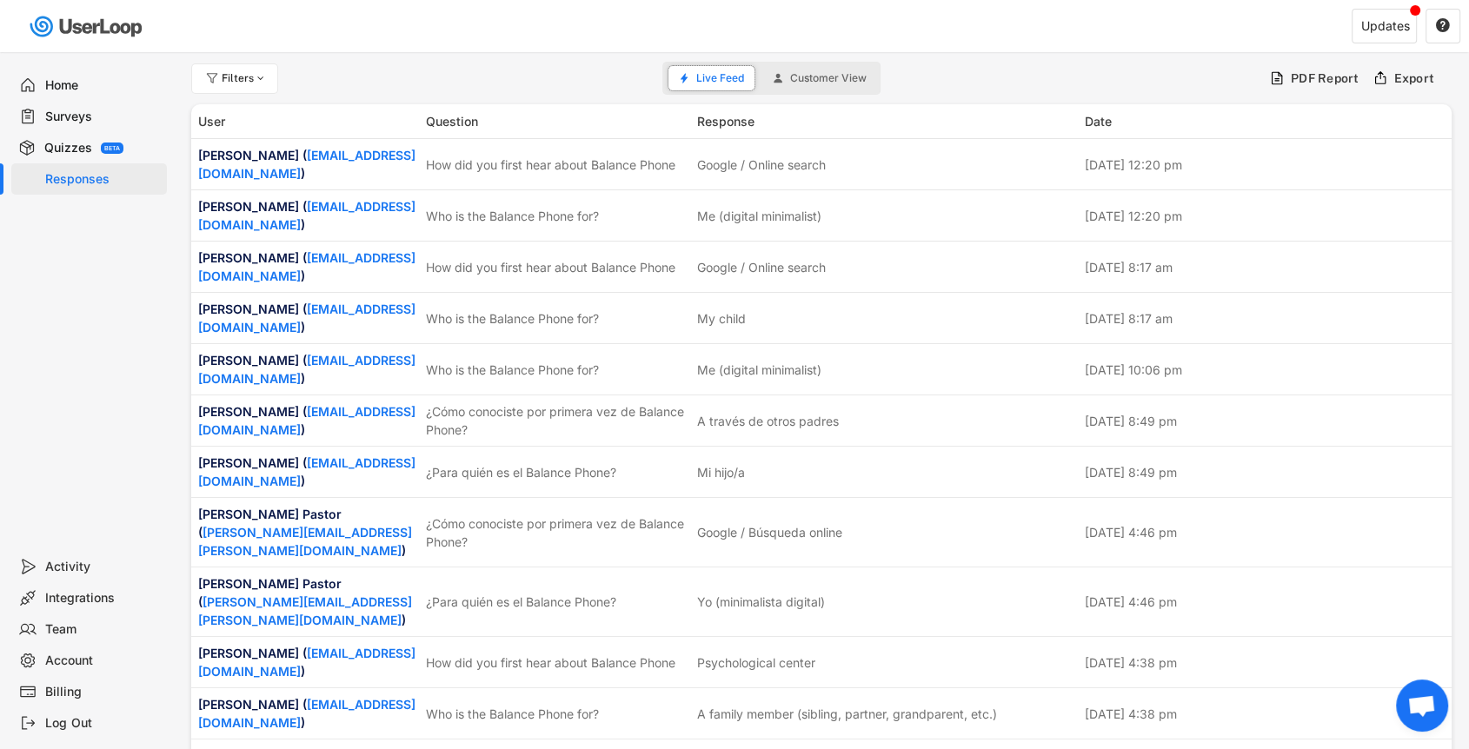
click at [111, 117] on div "Surveys" at bounding box center [102, 117] width 115 height 17
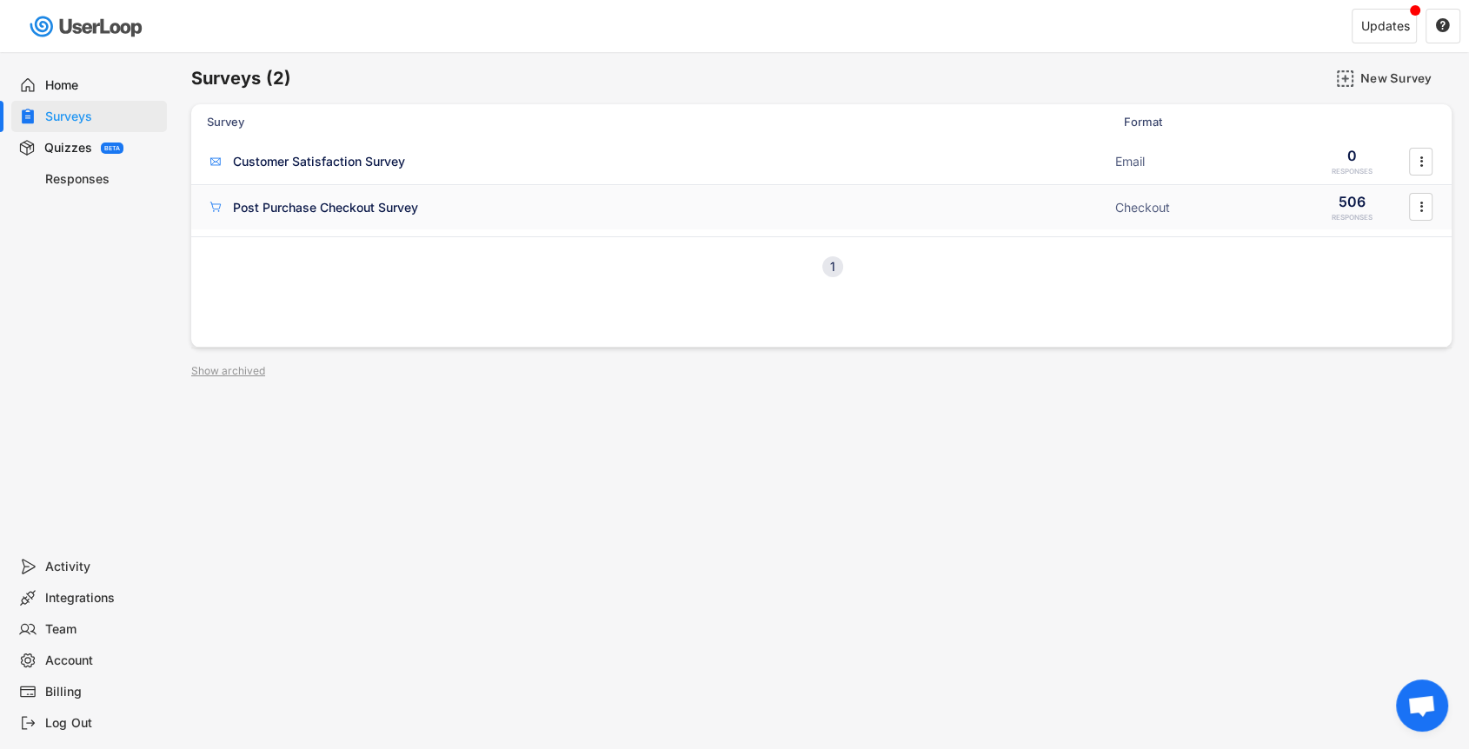
click at [320, 208] on div "Post Purchase Checkout Survey" at bounding box center [325, 207] width 185 height 17
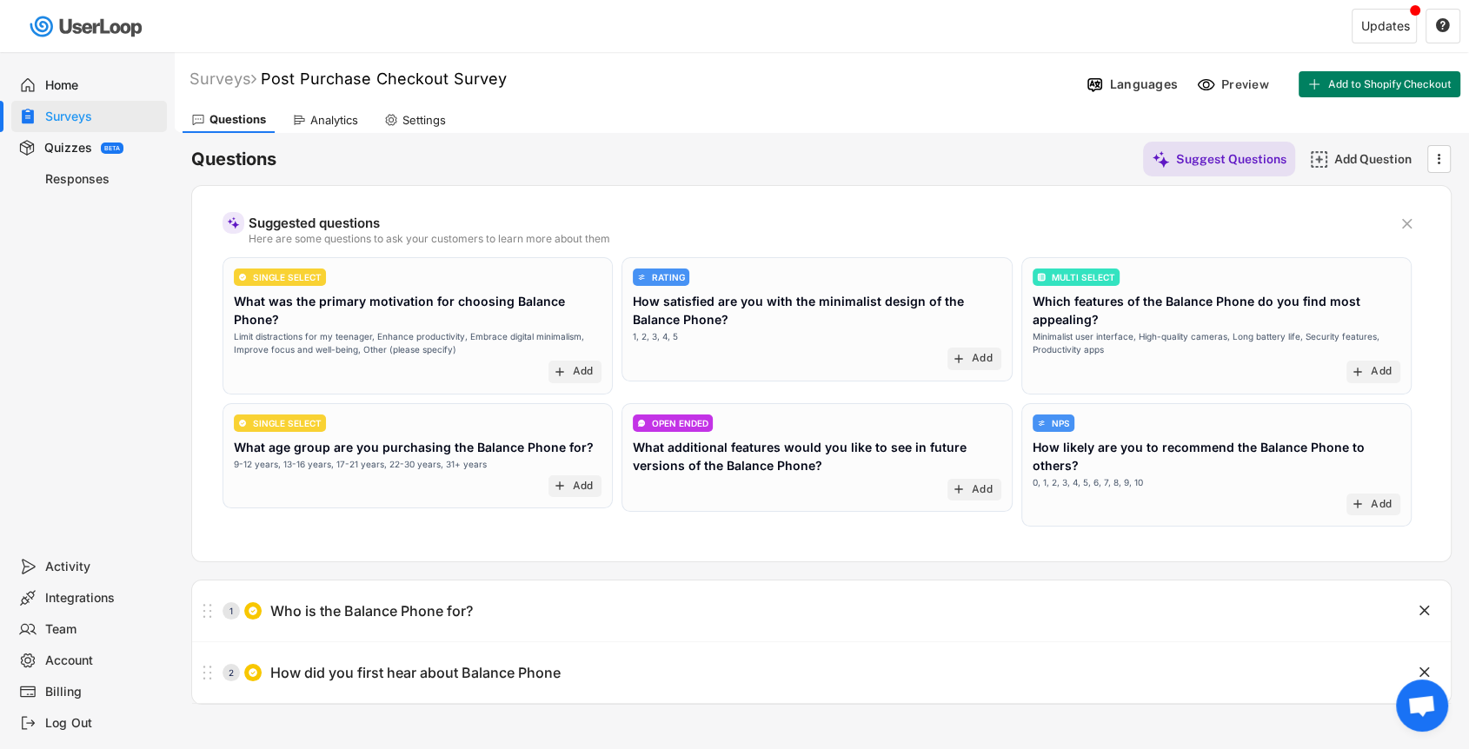
click at [332, 116] on div "Analytics" at bounding box center [334, 120] width 48 height 15
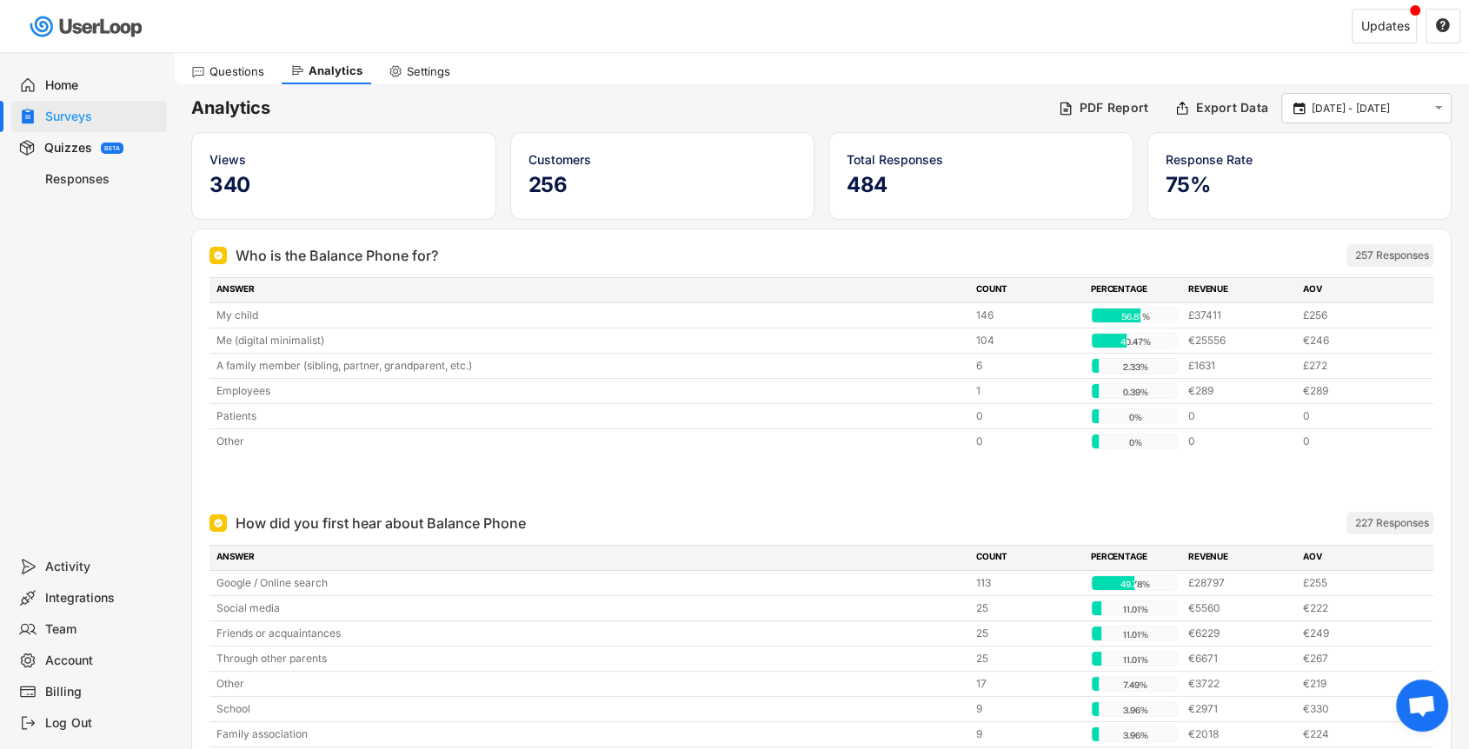
scroll to position [50, 0]
click at [343, 260] on div "Who is the Balance Phone for?" at bounding box center [337, 254] width 203 height 21
copy div "Who is the Balance Phone for?"
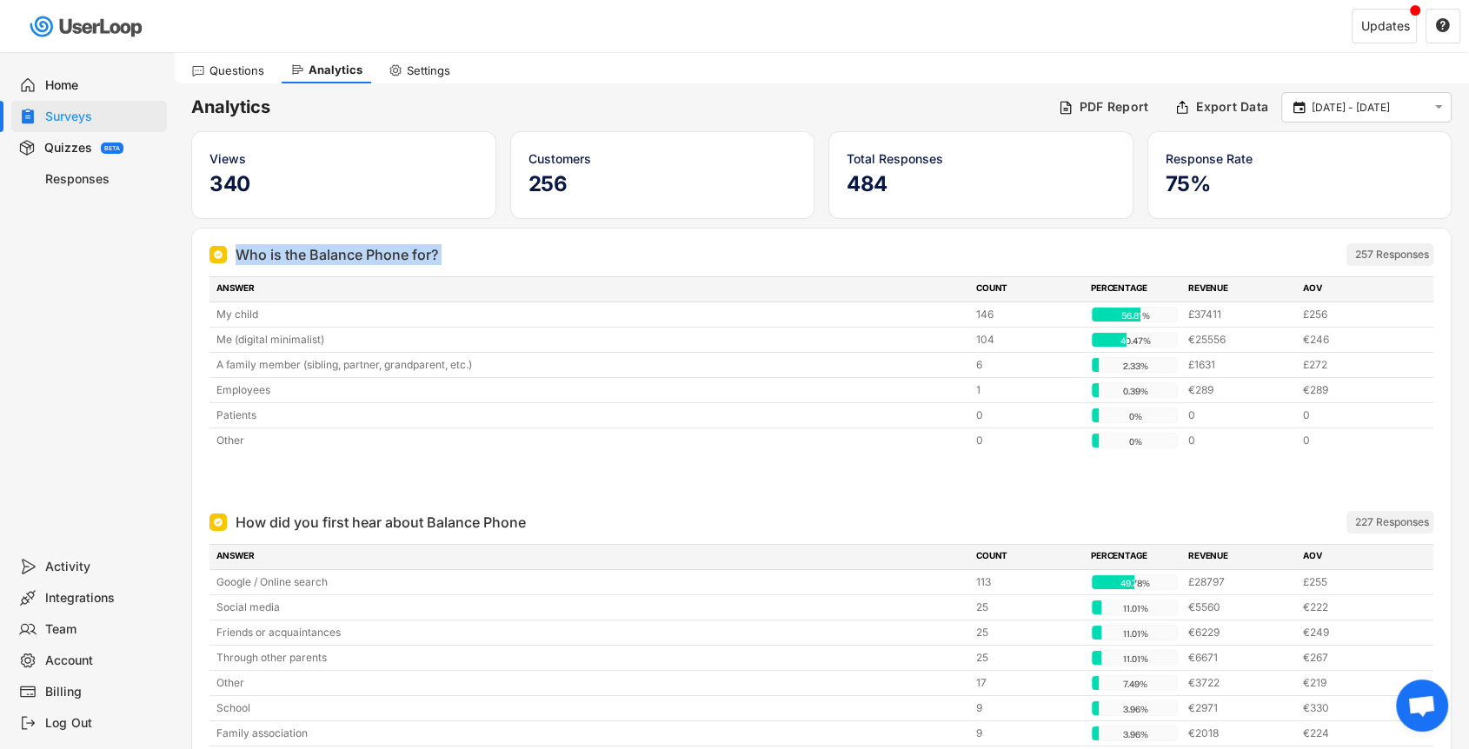
click at [601, 264] on div "Who is the Balance Phone for? 257 Responses" at bounding box center [821, 254] width 1224 height 23
click at [326, 186] on h5 "340" at bounding box center [343, 184] width 269 height 26
click at [664, 196] on div "Customers 256" at bounding box center [662, 174] width 269 height 51
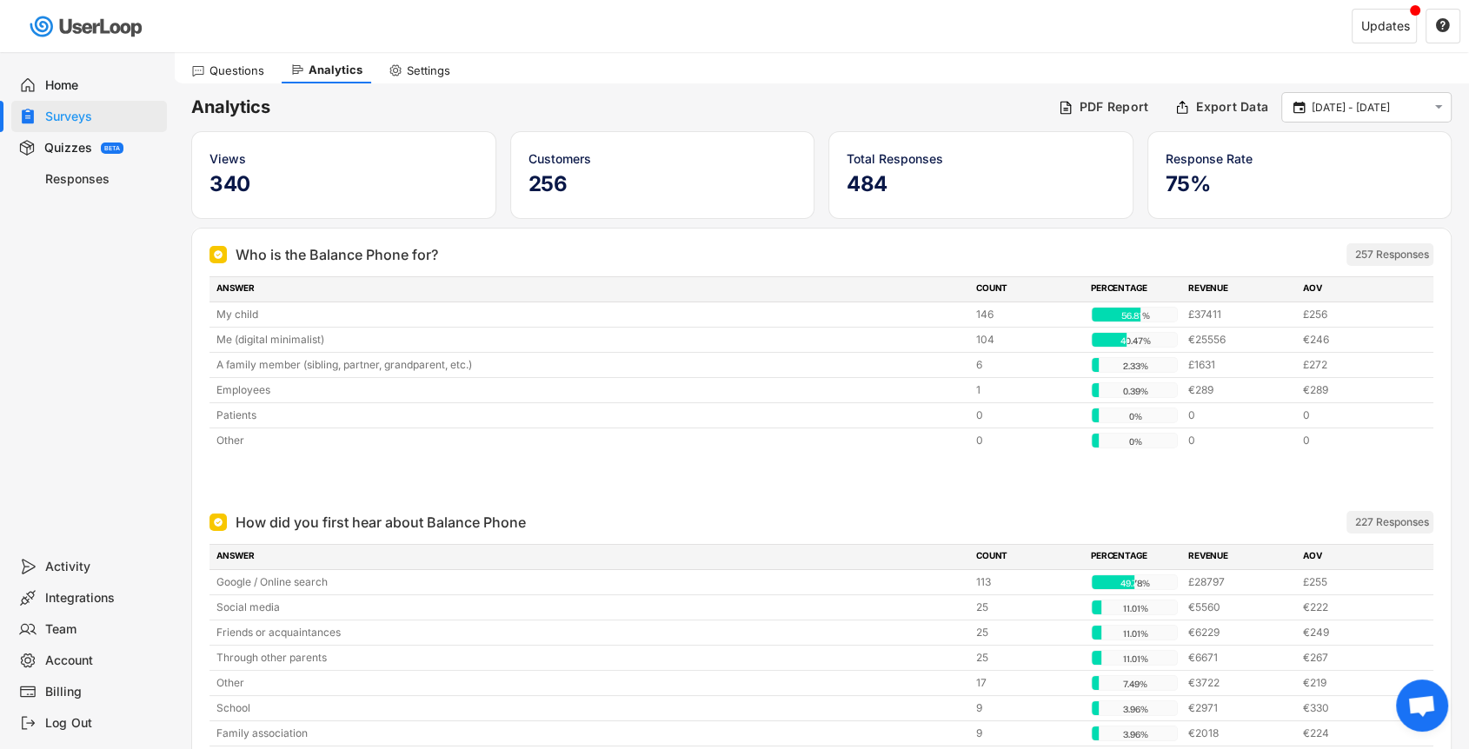
click at [664, 196] on div "Customers 256" at bounding box center [662, 174] width 269 height 51
click at [946, 180] on h5 "484" at bounding box center [981, 184] width 269 height 26
click at [953, 180] on h5 "484" at bounding box center [981, 184] width 269 height 26
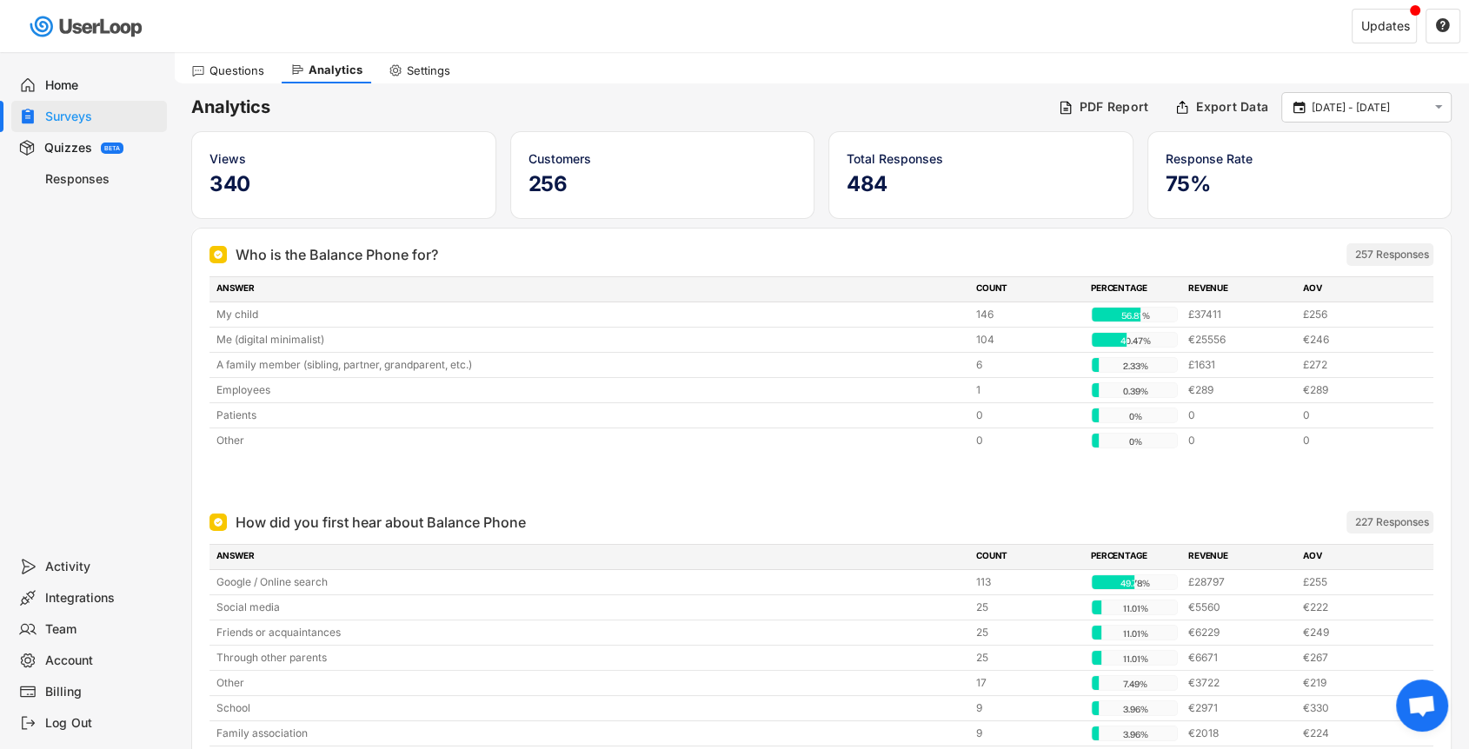
click at [953, 180] on h5 "484" at bounding box center [981, 184] width 269 height 26
click at [992, 161] on div "Total Responses" at bounding box center [981, 158] width 269 height 18
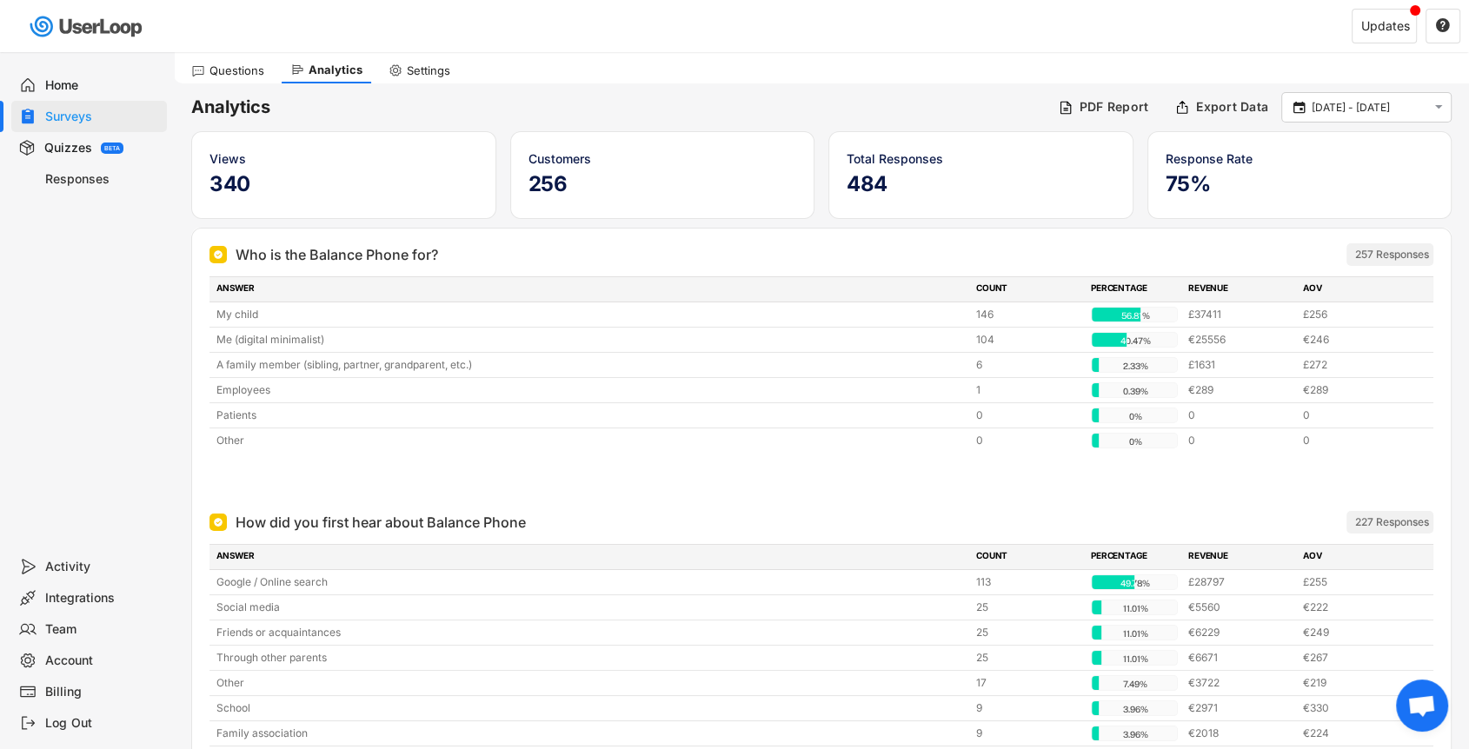
click at [716, 158] on div "Customers" at bounding box center [662, 158] width 269 height 18
